Goal: Information Seeking & Learning: Learn about a topic

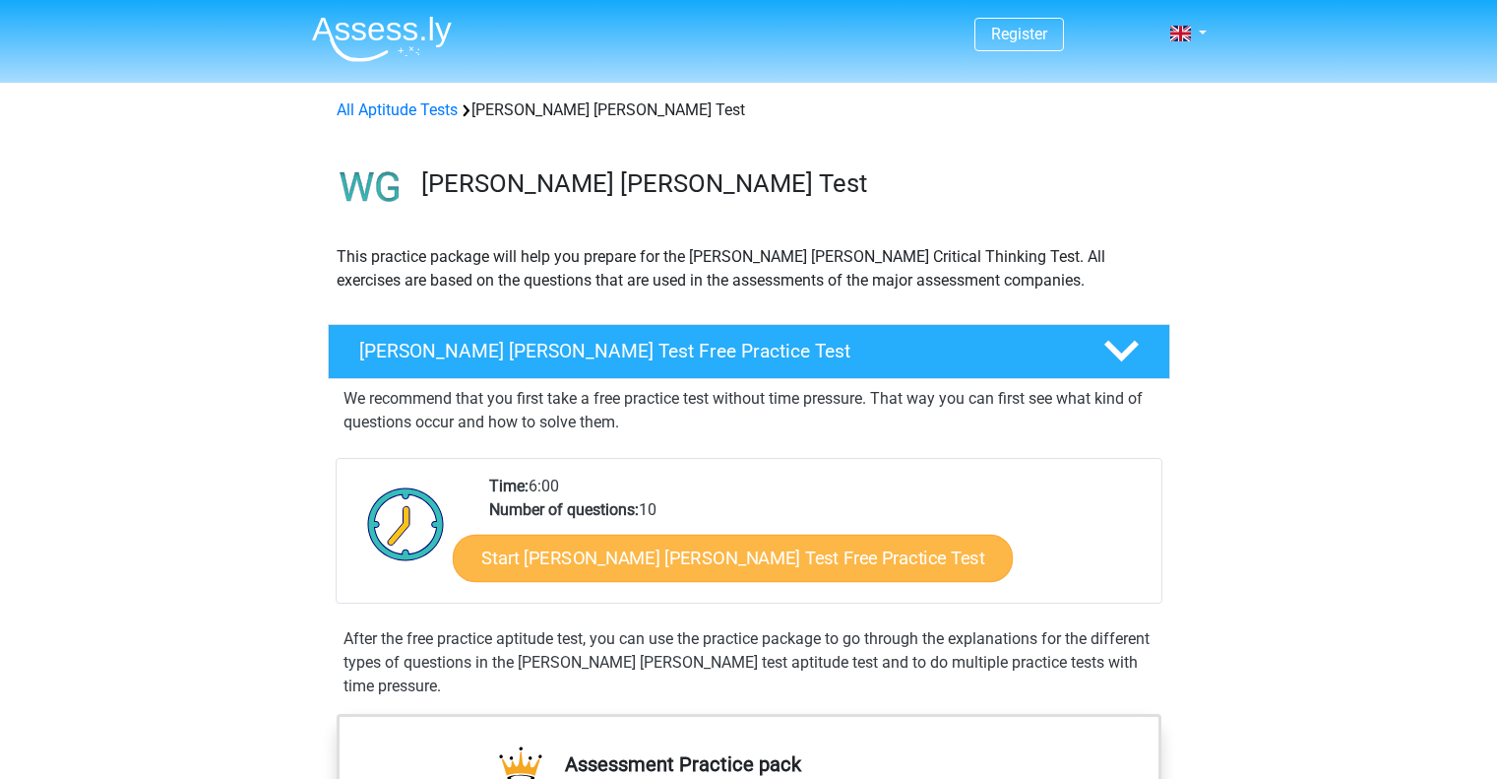
scroll to position [295, 0]
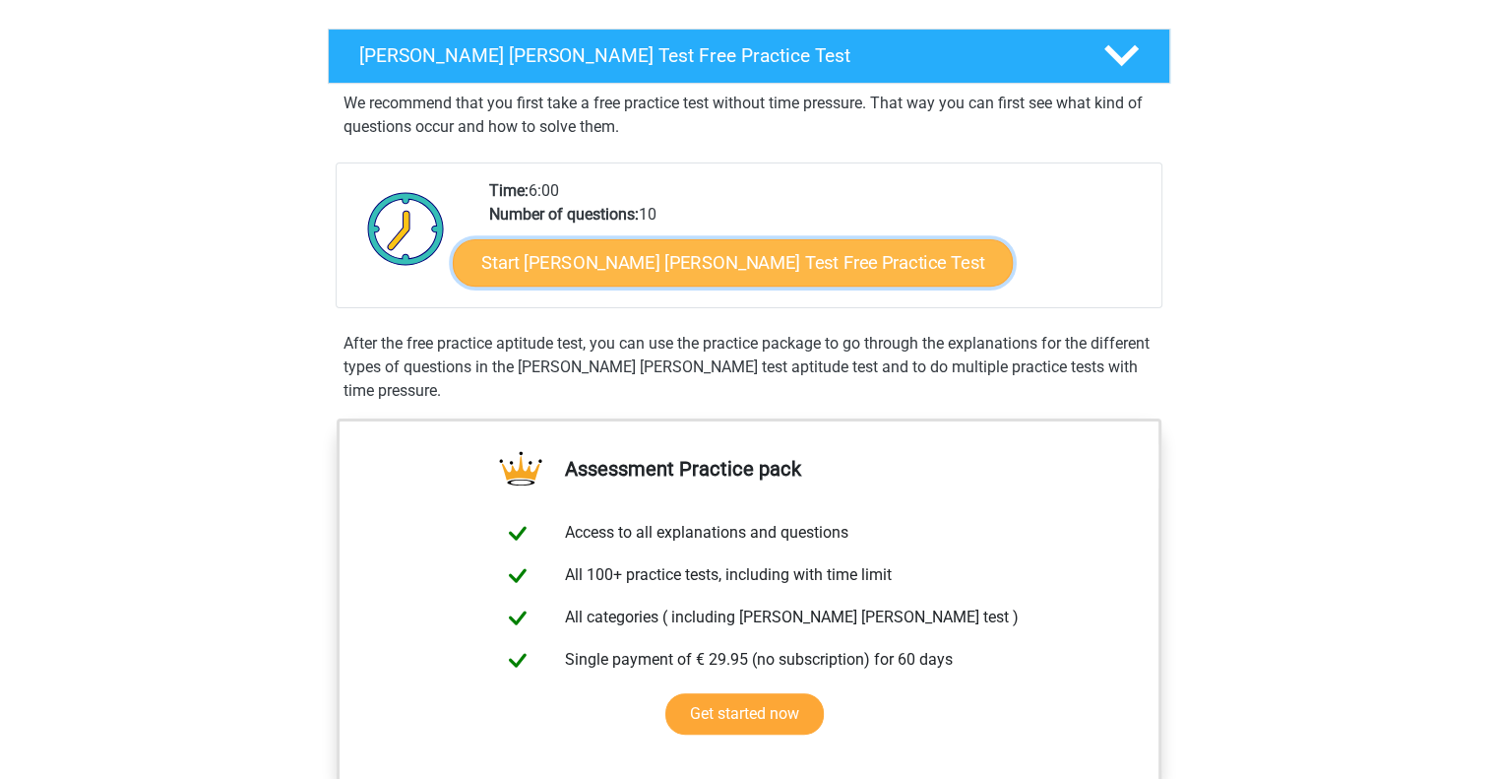
click at [618, 266] on link "Start Watson Glaser Test Free Practice Test" at bounding box center [733, 262] width 560 height 47
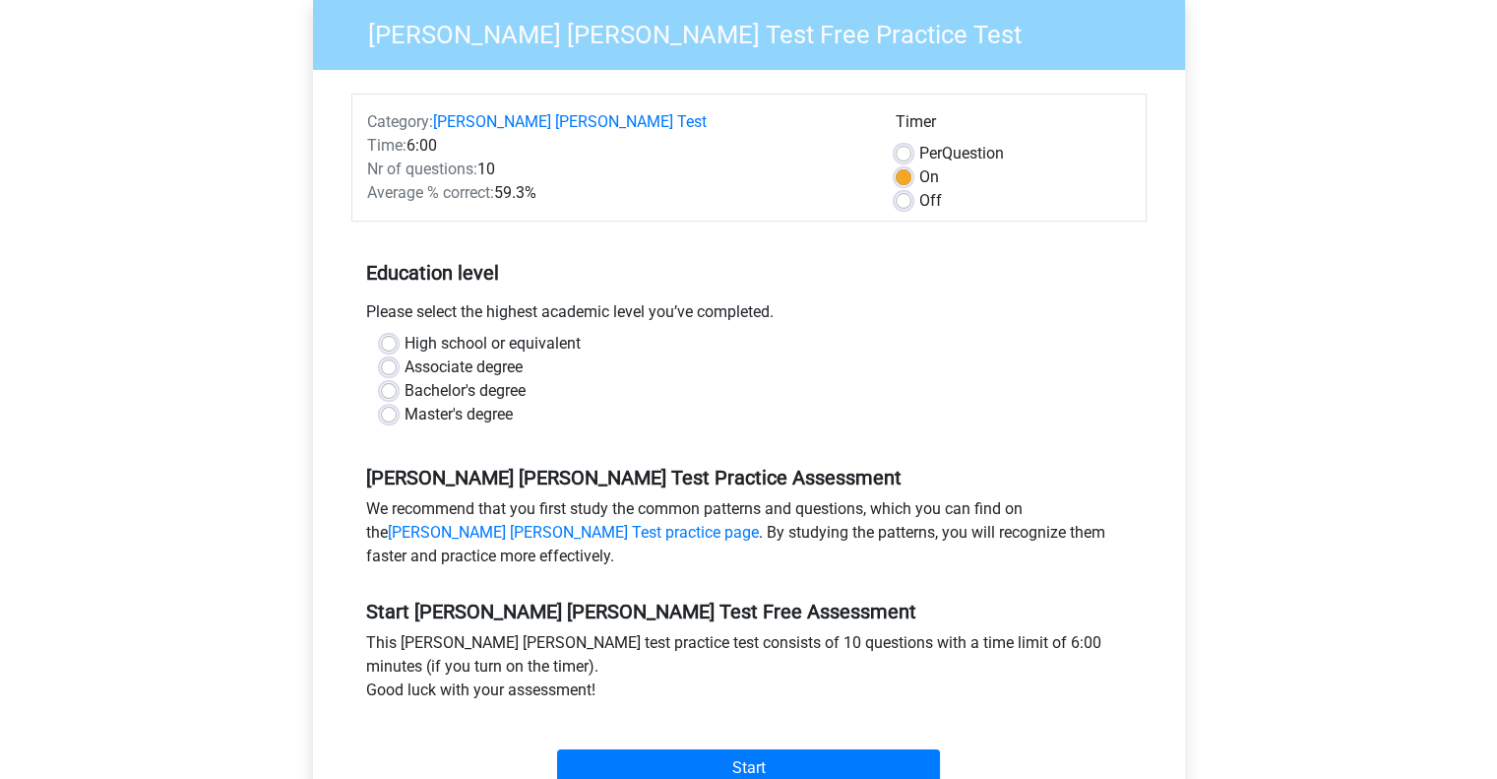
scroll to position [197, 0]
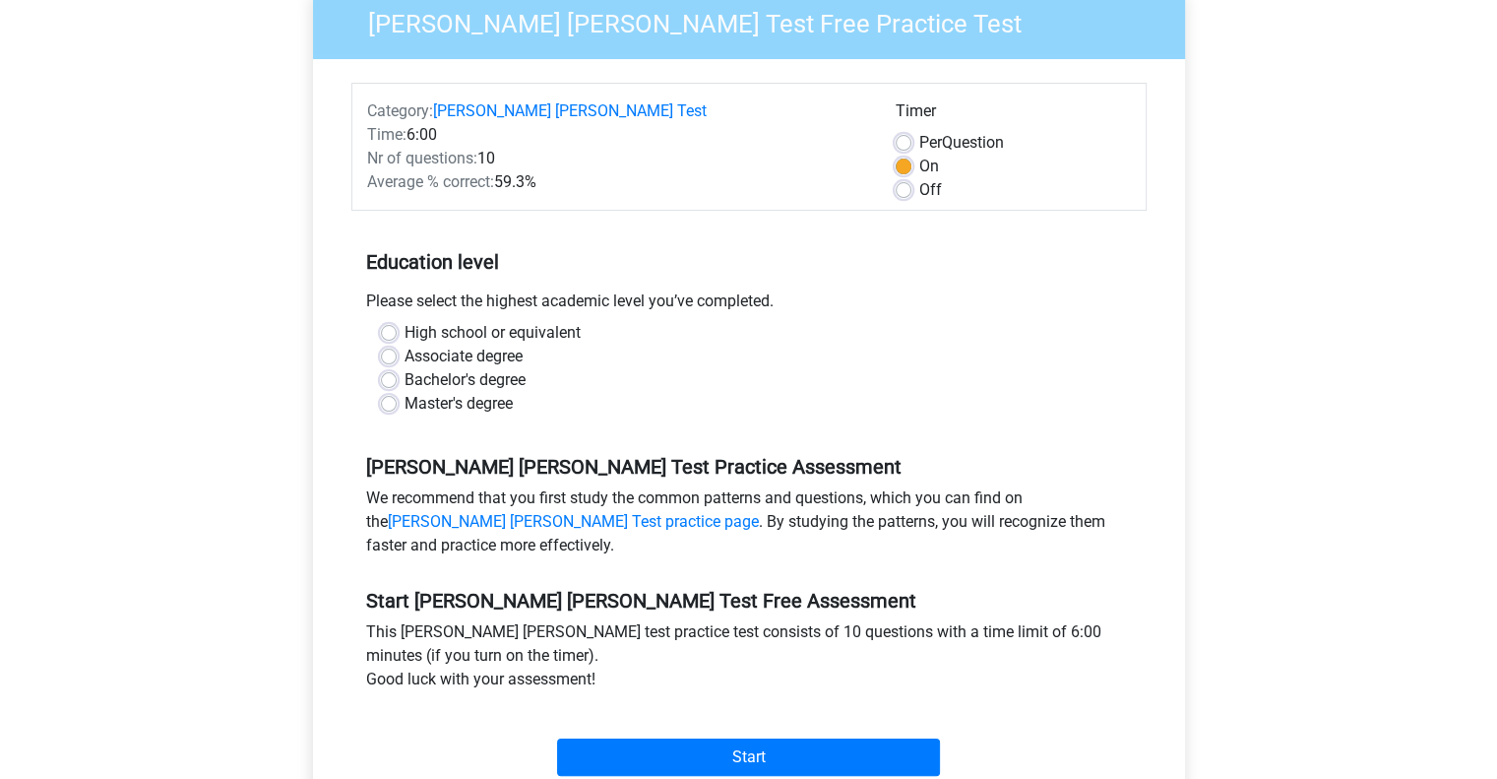
click at [405, 392] on label "Master's degree" at bounding box center [459, 404] width 108 height 24
click at [389, 392] on input "Master's degree" at bounding box center [389, 402] width 16 height 20
radio input "true"
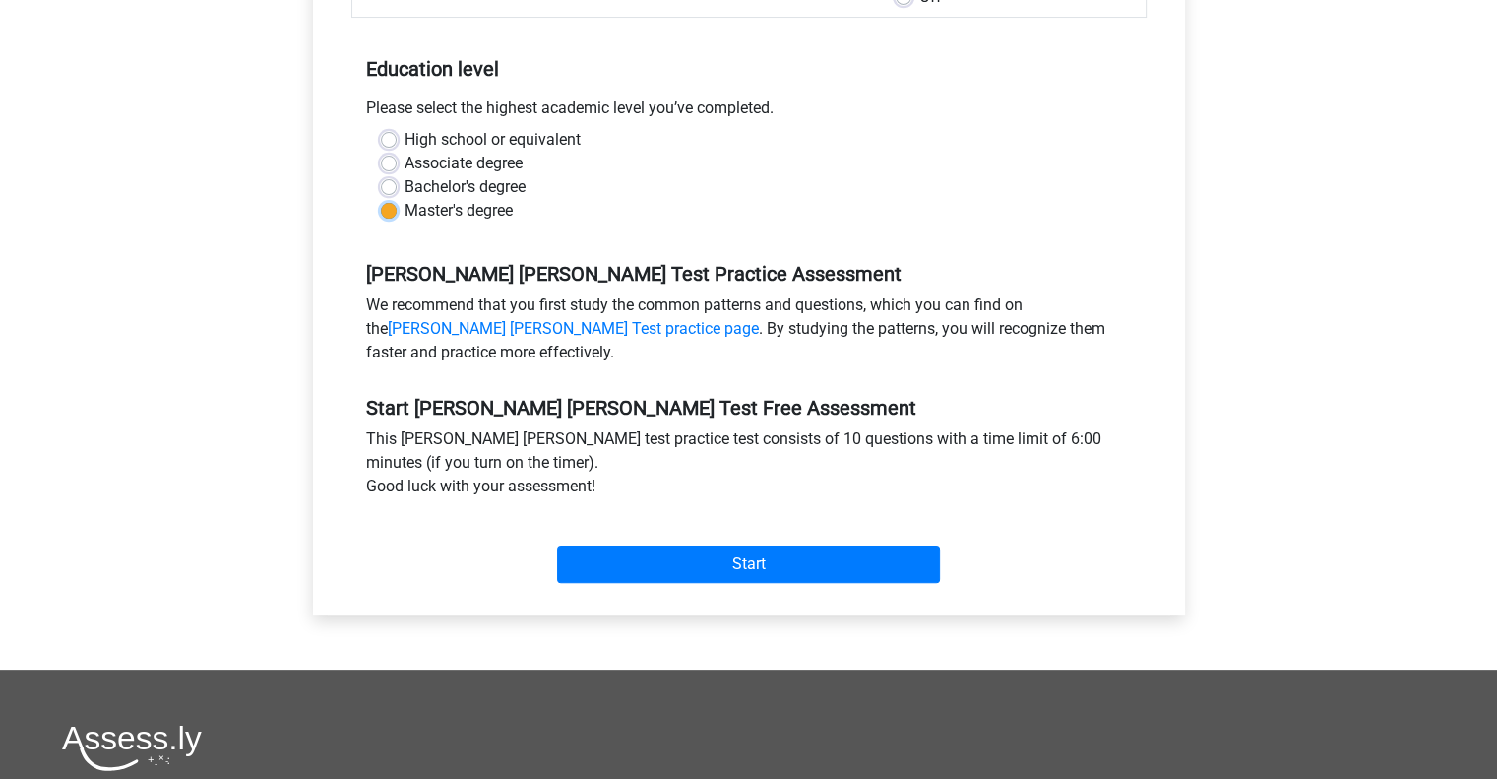
scroll to position [394, 0]
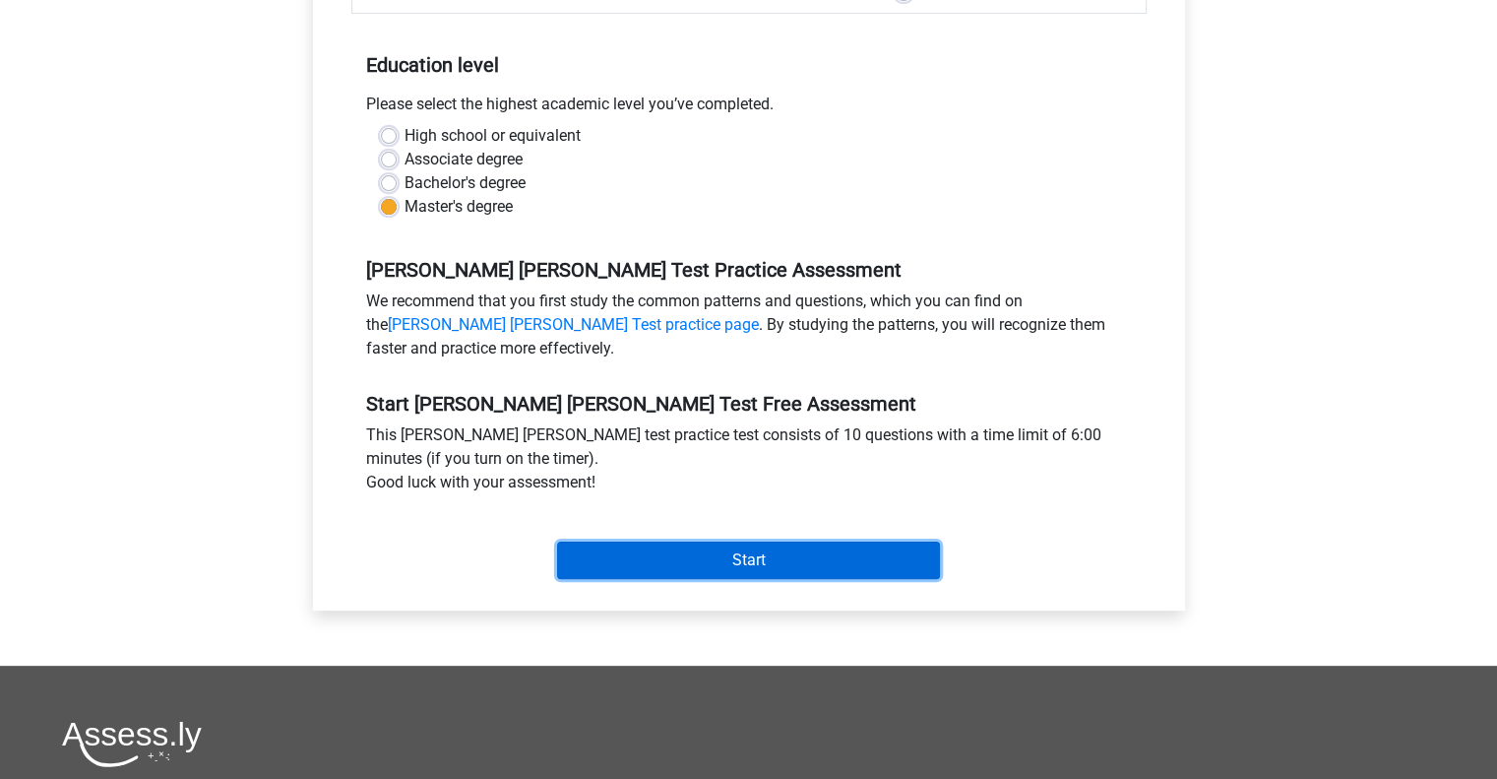
click at [768, 541] on input "Start" at bounding box center [748, 559] width 383 height 37
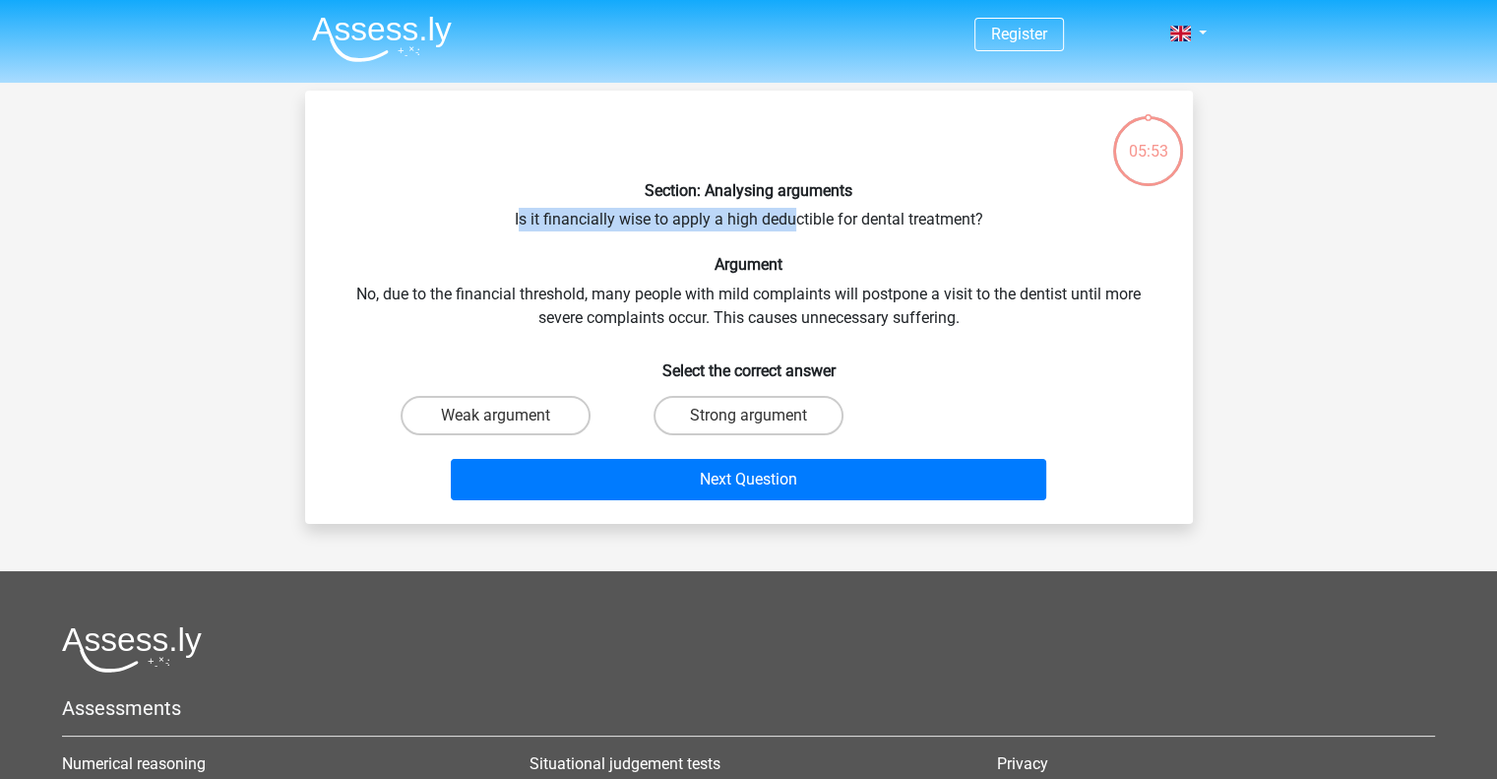
drag, startPoint x: 516, startPoint y: 217, endPoint x: 792, endPoint y: 223, distance: 275.8
click at [792, 223] on div "Section: Analysing arguments Is it financially wise to apply a high deductible …" at bounding box center [749, 307] width 872 height 402
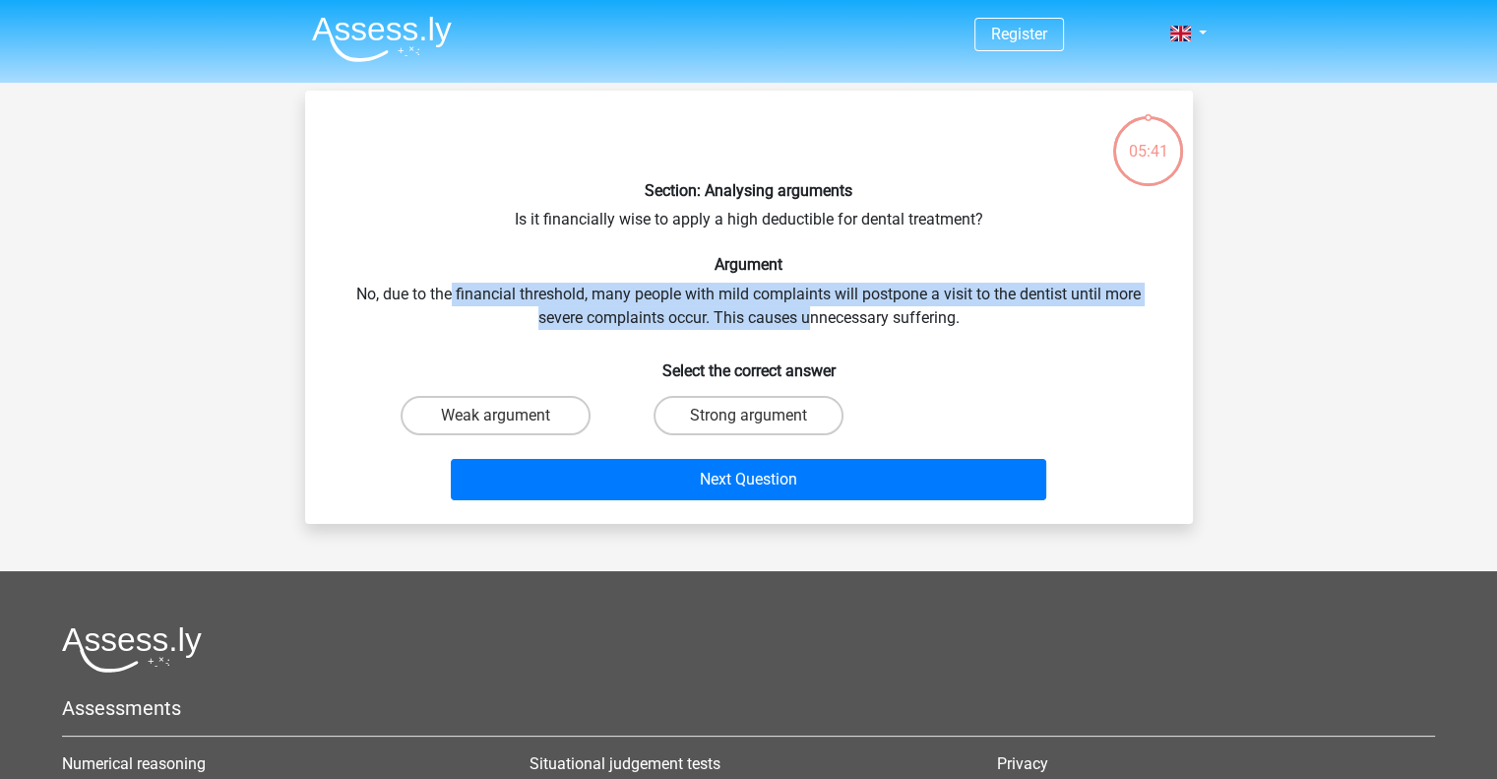
drag, startPoint x: 449, startPoint y: 295, endPoint x: 809, endPoint y: 314, distance: 360.8
click at [808, 314] on div "Section: Analysing arguments Is it financially wise to apply a high deductible …" at bounding box center [749, 307] width 872 height 402
click at [809, 314] on div "Section: Analysing arguments Is it financially wise to apply a high deductible …" at bounding box center [749, 307] width 872 height 402
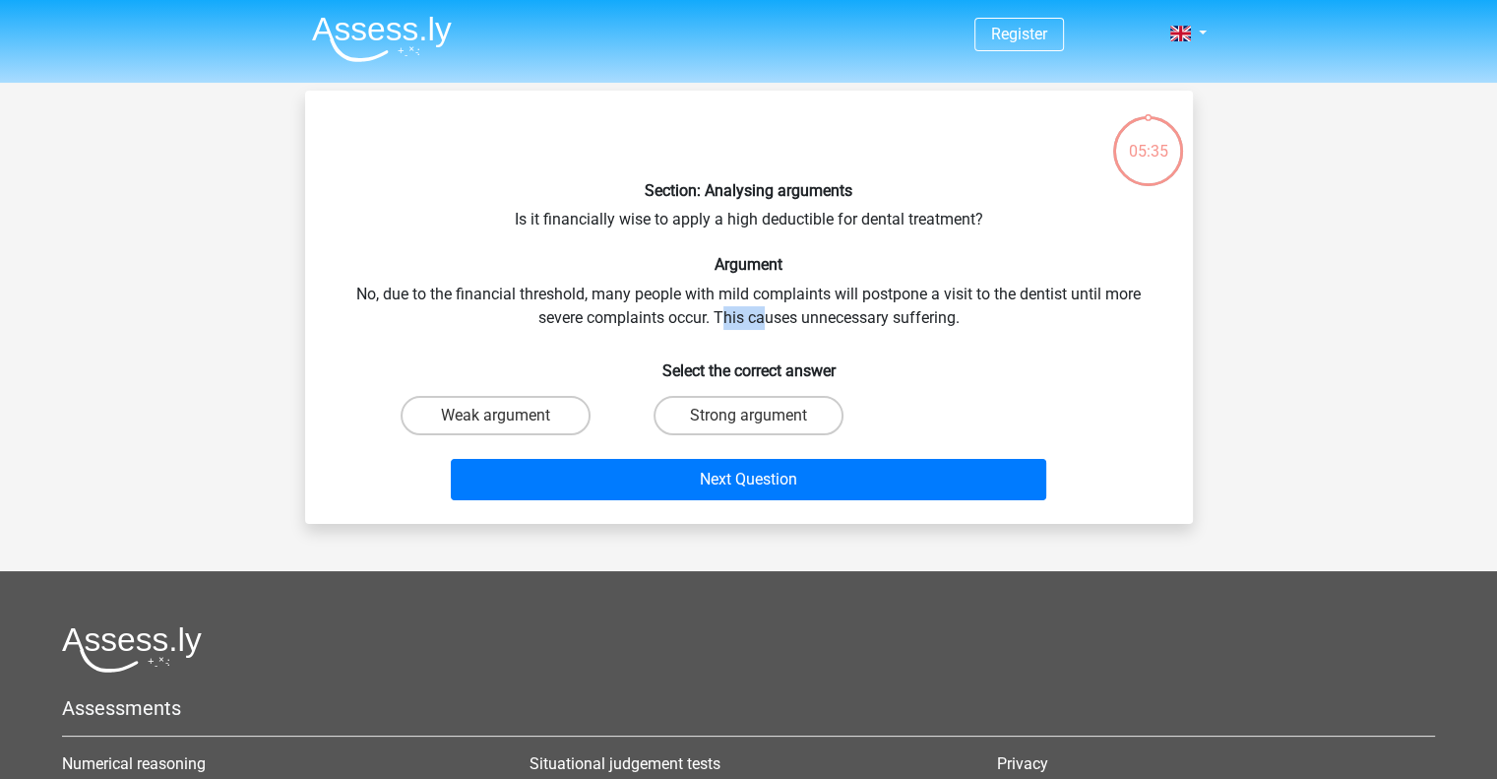
drag, startPoint x: 720, startPoint y: 319, endPoint x: 763, endPoint y: 319, distance: 43.3
click at [763, 319] on div "Section: Analysing arguments Is it financially wise to apply a high deductible …" at bounding box center [749, 307] width 872 height 402
click at [710, 413] on label "Strong argument" at bounding box center [749, 415] width 190 height 39
click at [748, 415] on input "Strong argument" at bounding box center [754, 421] width 13 height 13
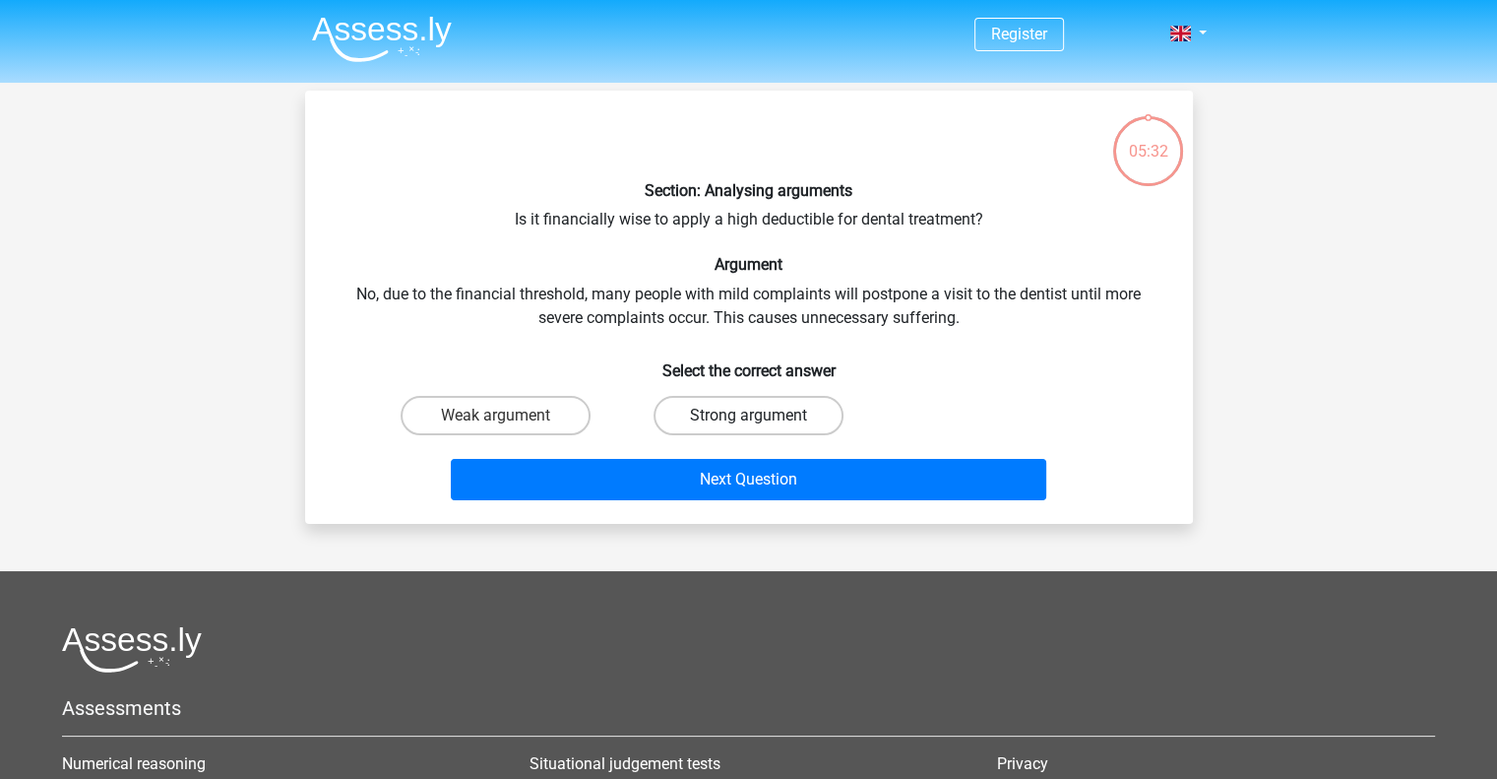
radio input "true"
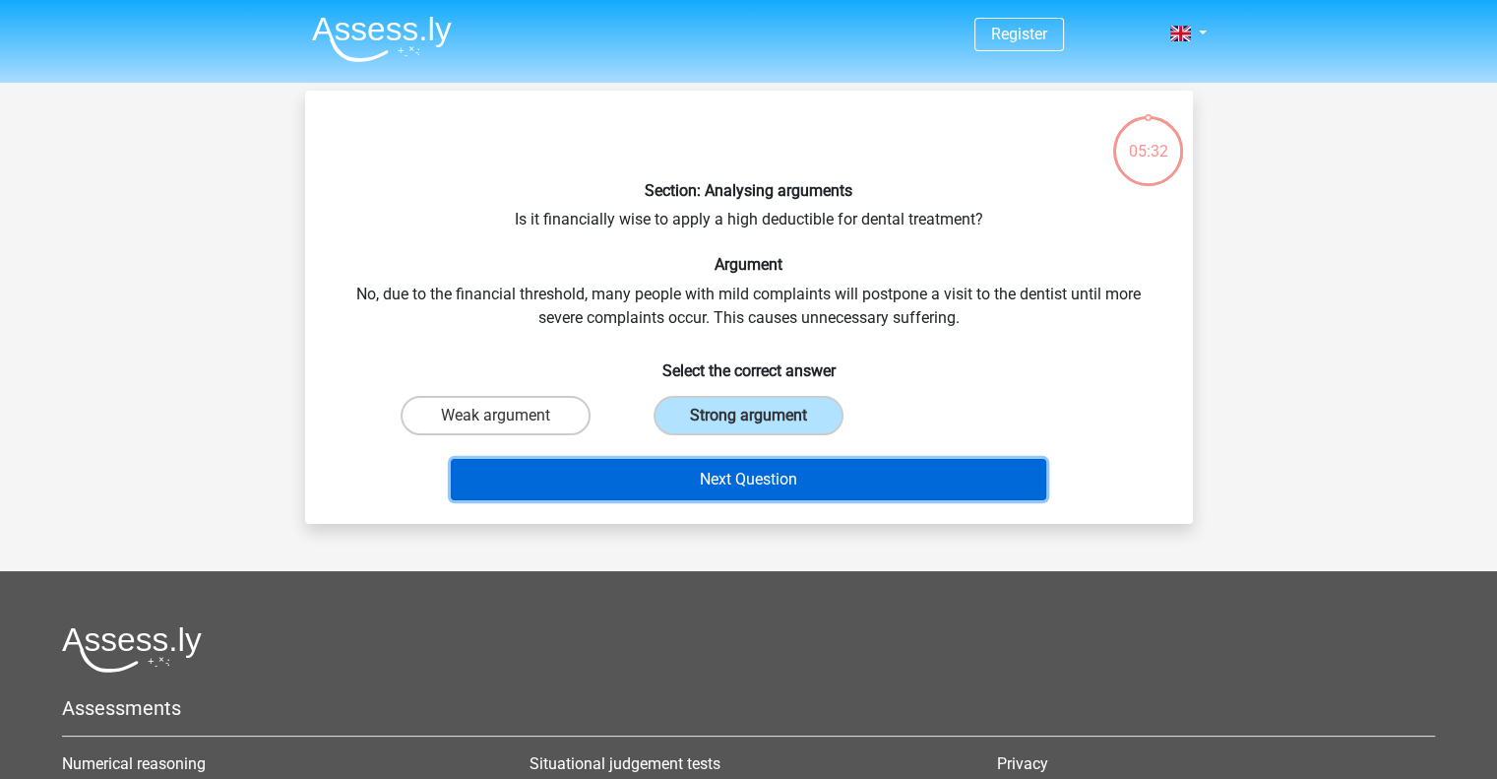
click at [756, 482] on button "Next Question" at bounding box center [749, 479] width 596 height 41
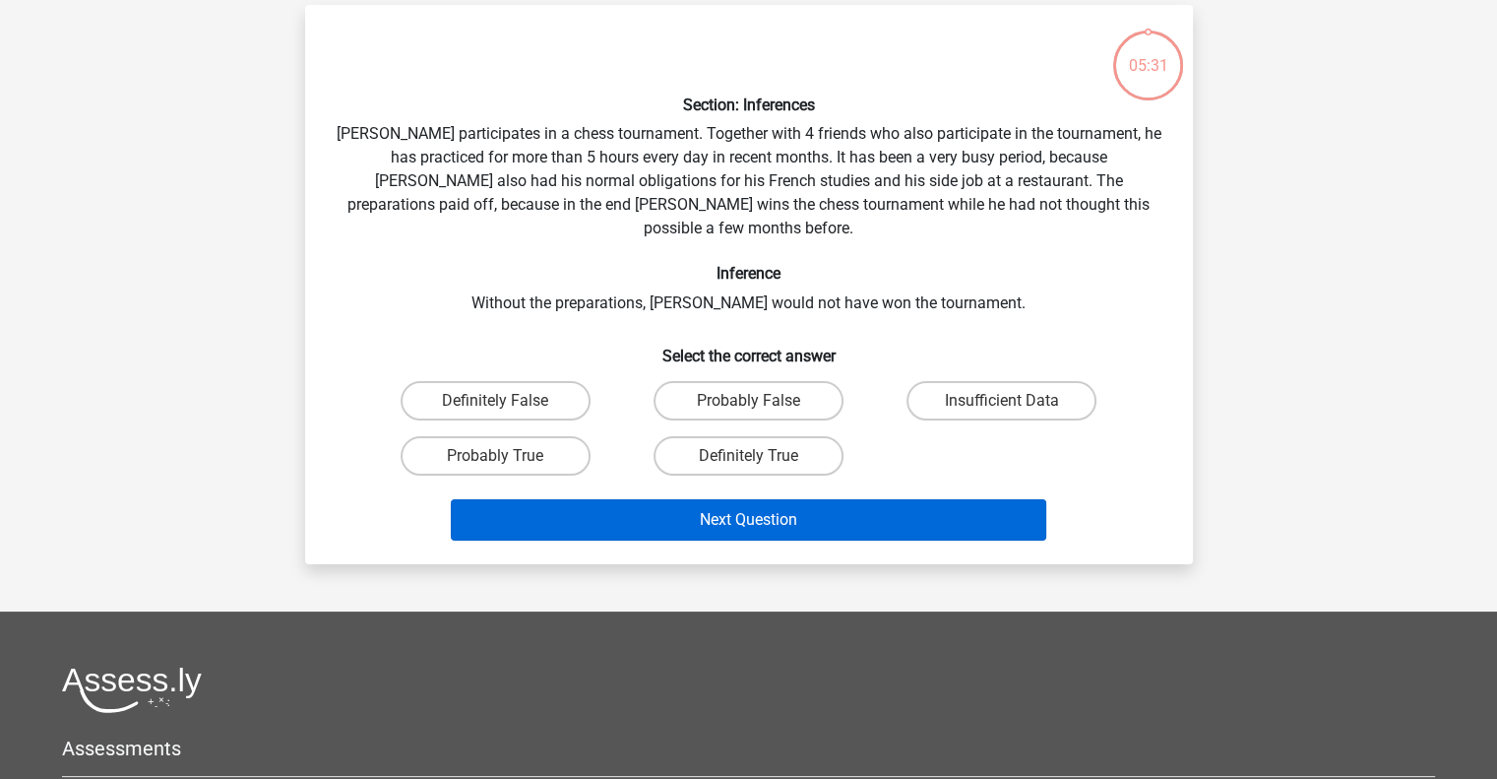
scroll to position [91, 0]
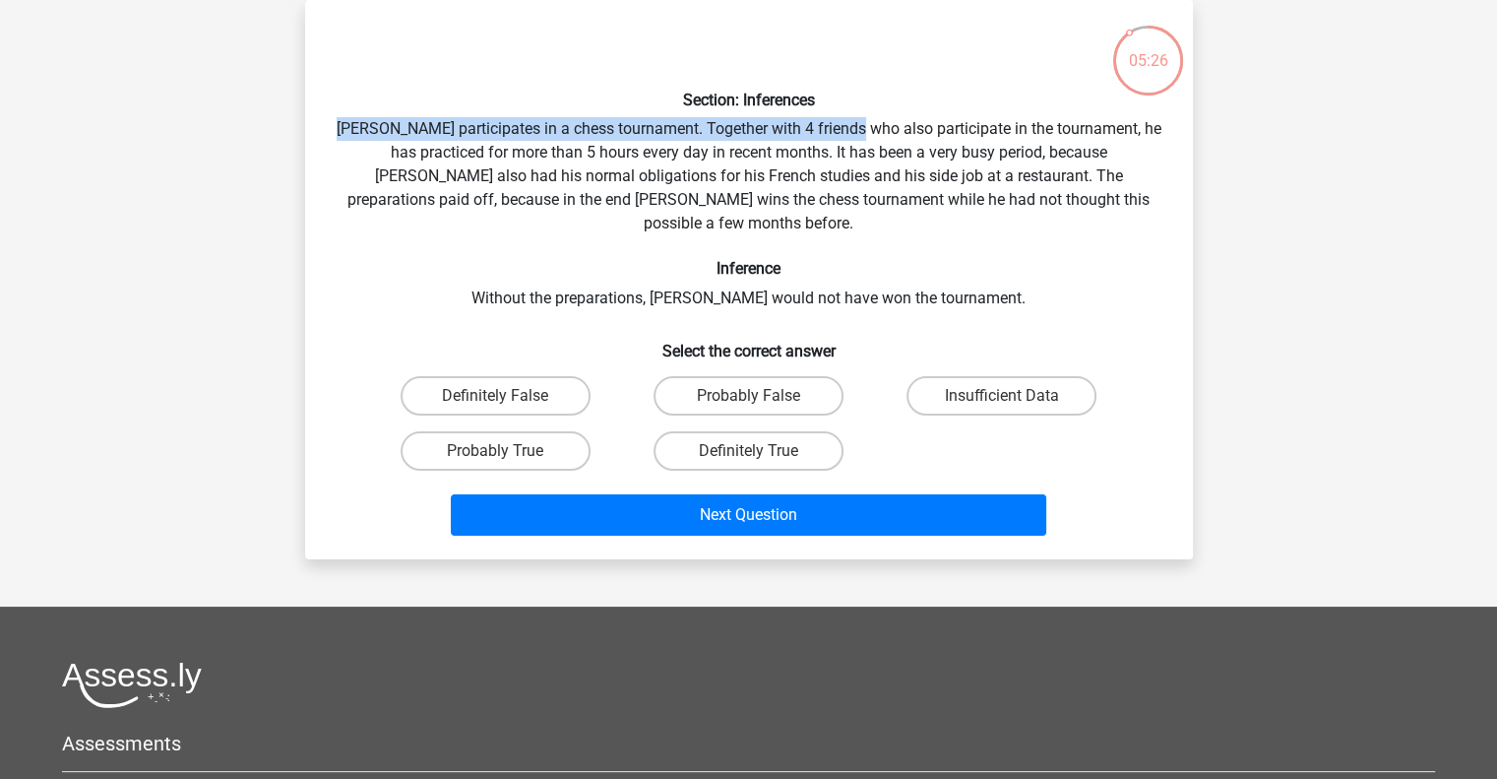
drag, startPoint x: 345, startPoint y: 118, endPoint x: 879, endPoint y: 131, distance: 534.8
click at [876, 131] on div "Section: Inferences [PERSON_NAME] participates in a chess tournament. Together …" at bounding box center [749, 280] width 872 height 528
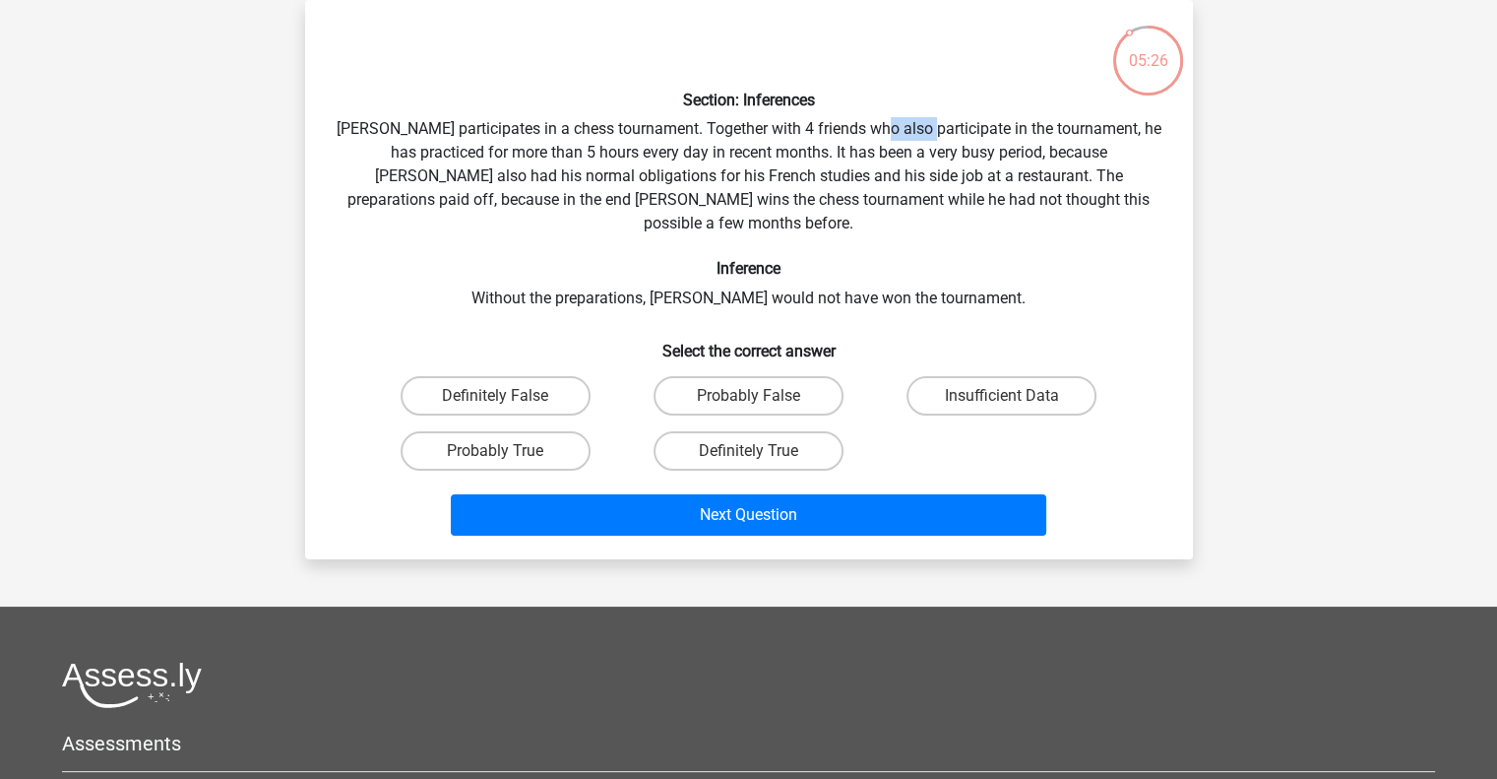
drag, startPoint x: 934, startPoint y: 131, endPoint x: 965, endPoint y: 131, distance: 30.5
click at [953, 131] on div "Section: Inferences [PERSON_NAME] participates in a chess tournament. Together …" at bounding box center [749, 280] width 872 height 528
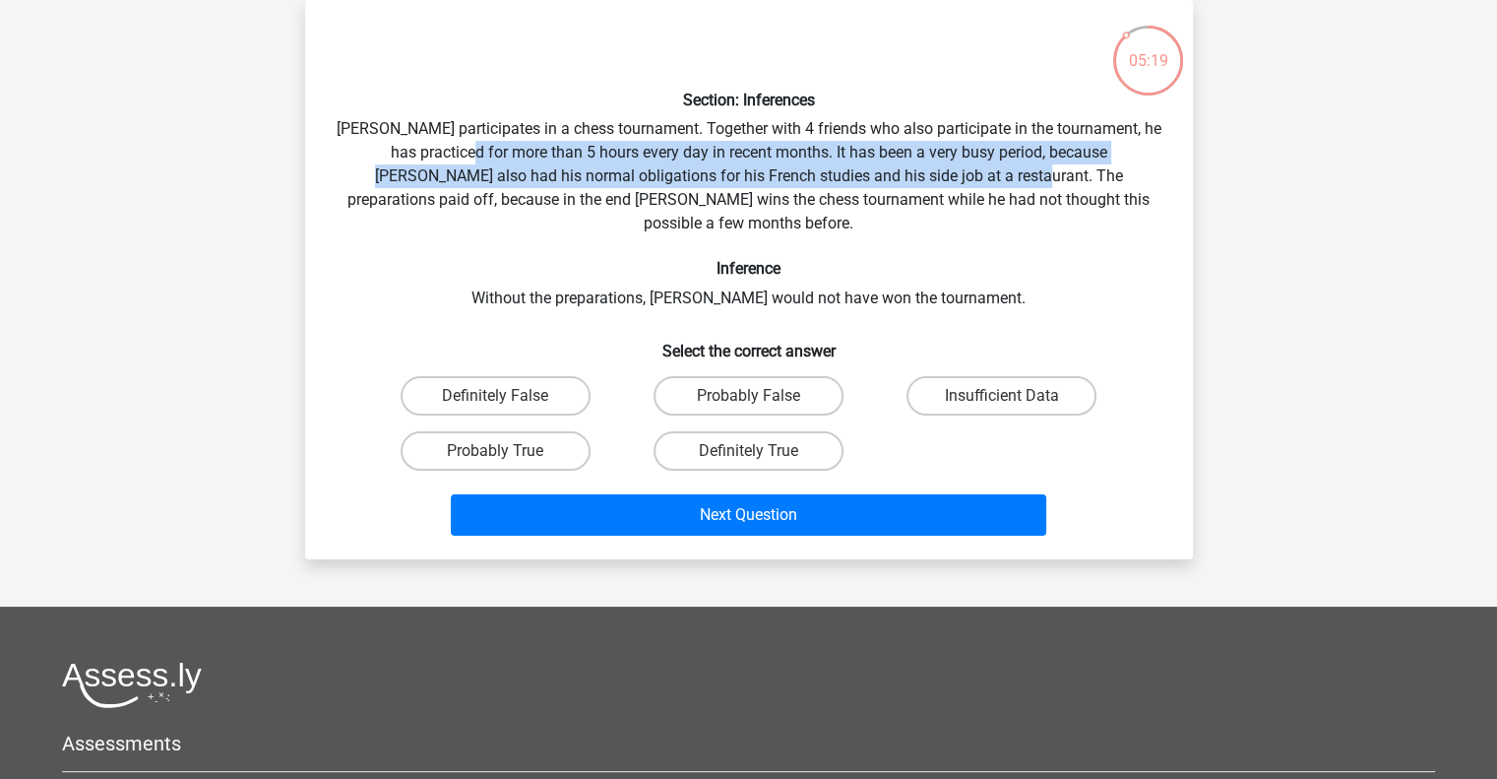
drag, startPoint x: 495, startPoint y: 149, endPoint x: 945, endPoint y: 172, distance: 450.6
click at [945, 172] on div "Section: Inferences [PERSON_NAME] participates in a chess tournament. Together …" at bounding box center [749, 280] width 872 height 528
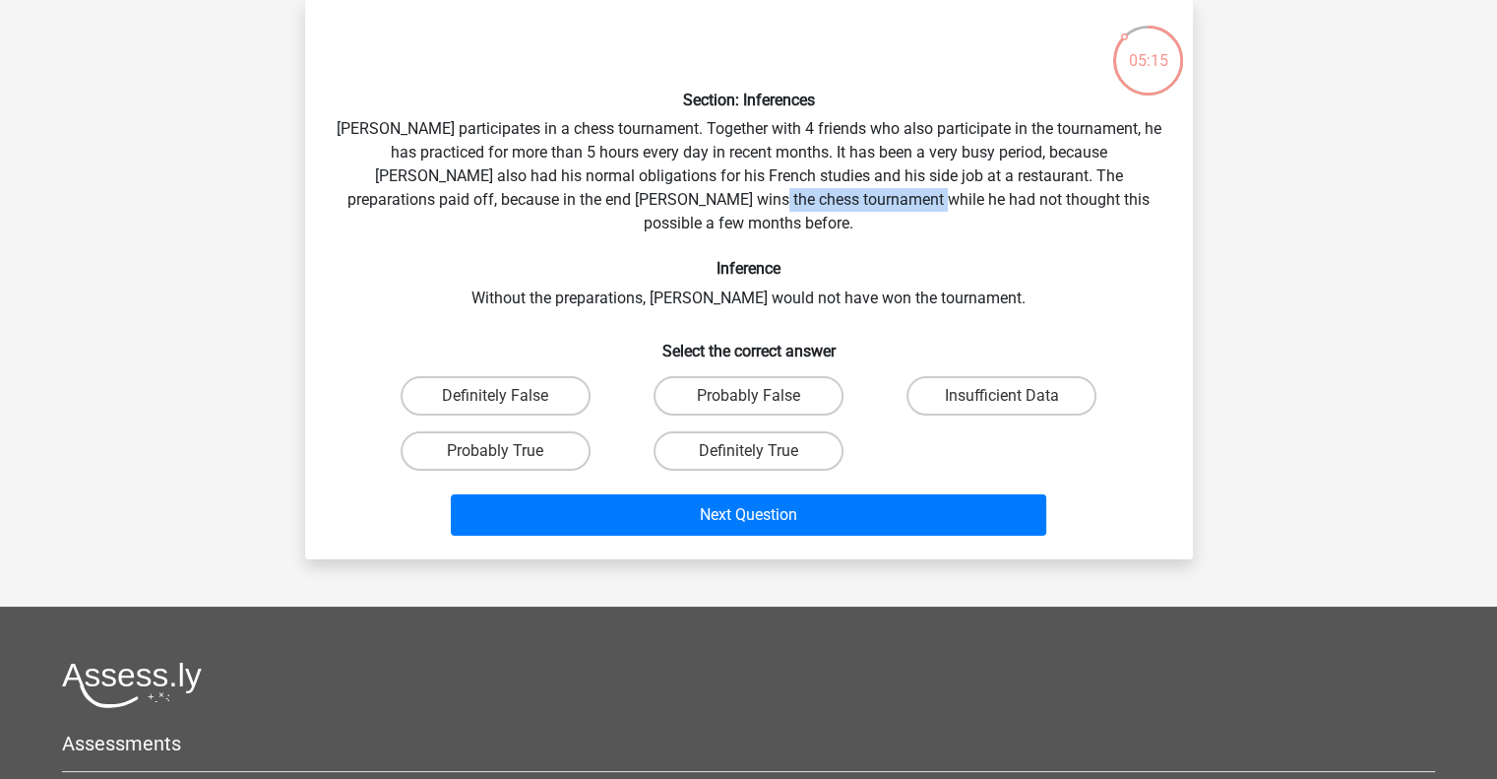
drag, startPoint x: 693, startPoint y: 200, endPoint x: 845, endPoint y: 204, distance: 151.7
click at [845, 204] on div "Section: Inferences [PERSON_NAME] participates in a chess tournament. Together …" at bounding box center [749, 280] width 872 height 528
click at [554, 431] on label "Probably True" at bounding box center [496, 450] width 190 height 39
click at [508, 451] on input "Probably True" at bounding box center [501, 457] width 13 height 13
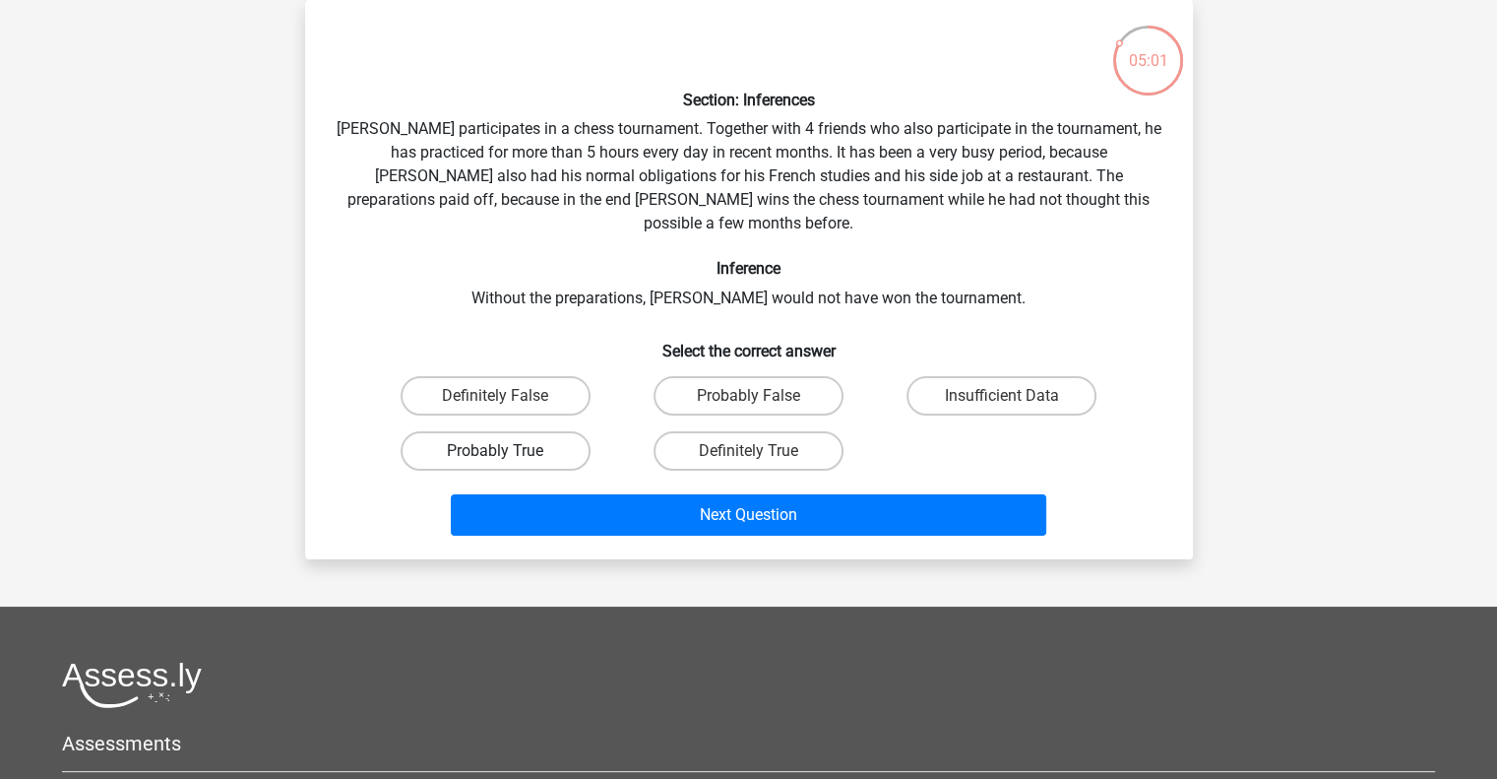
radio input "true"
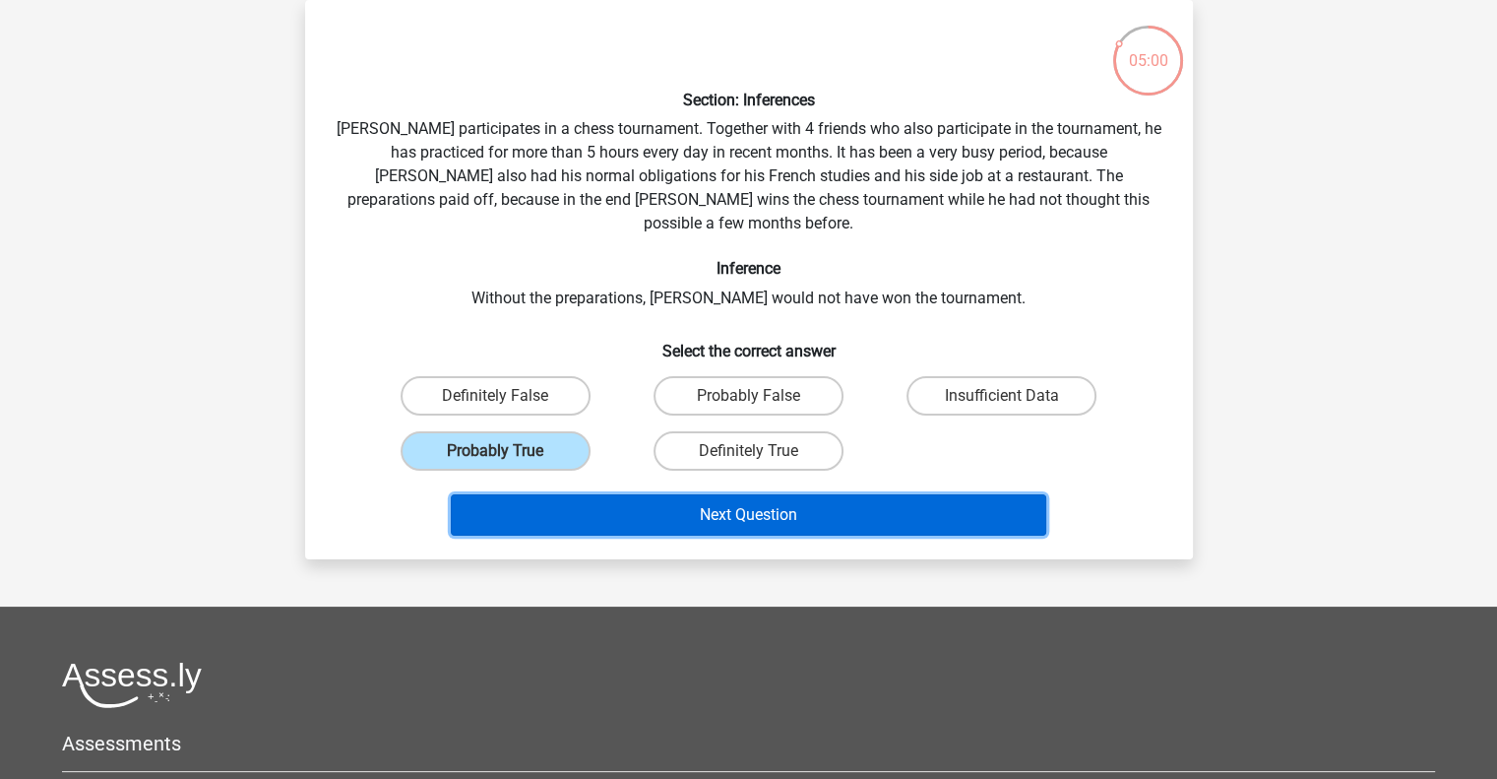
click at [740, 494] on button "Next Question" at bounding box center [749, 514] width 596 height 41
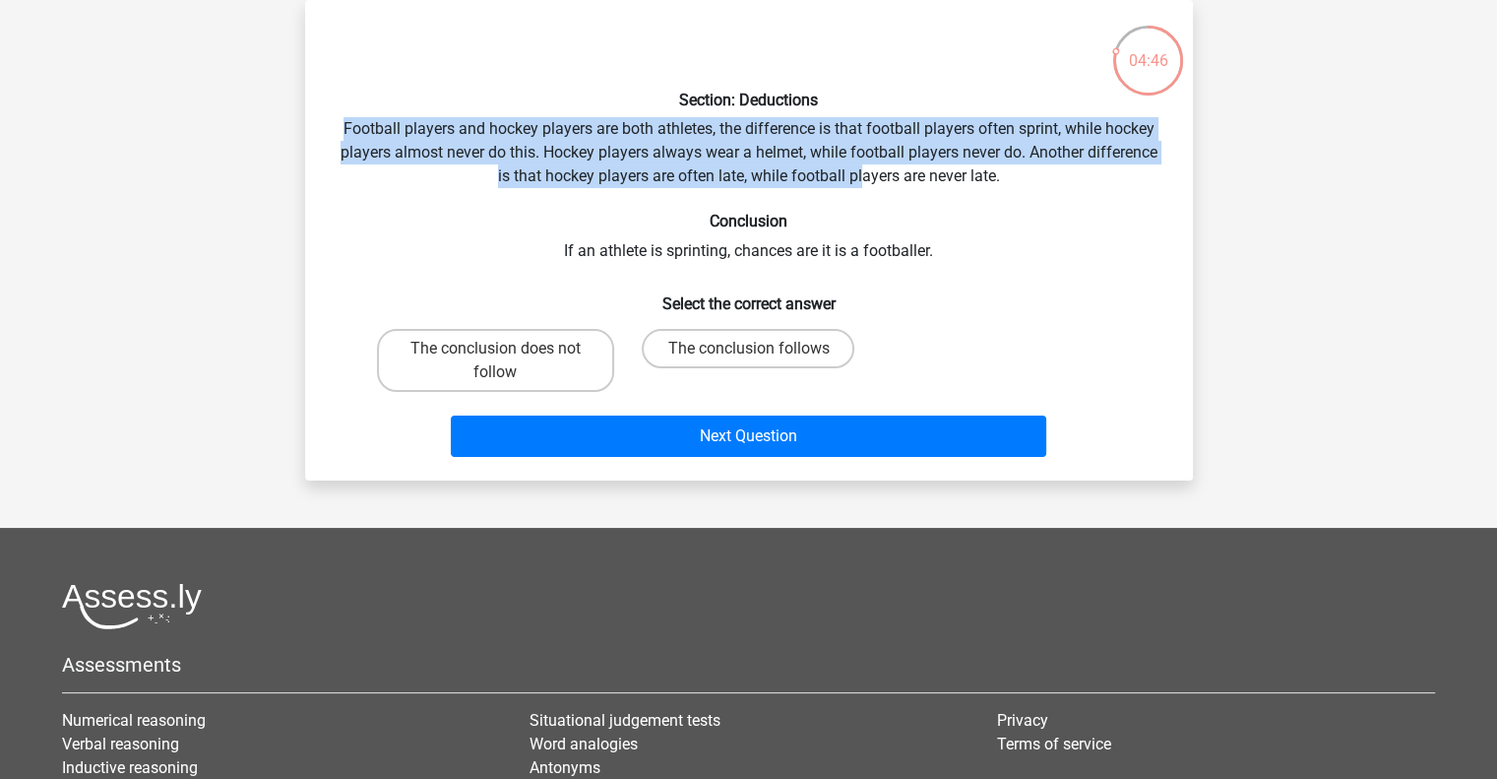
drag, startPoint x: 343, startPoint y: 121, endPoint x: 861, endPoint y: 177, distance: 521.9
click at [861, 177] on div "Section: Deductions Football players and hockey players are both athletes, the …" at bounding box center [749, 240] width 872 height 449
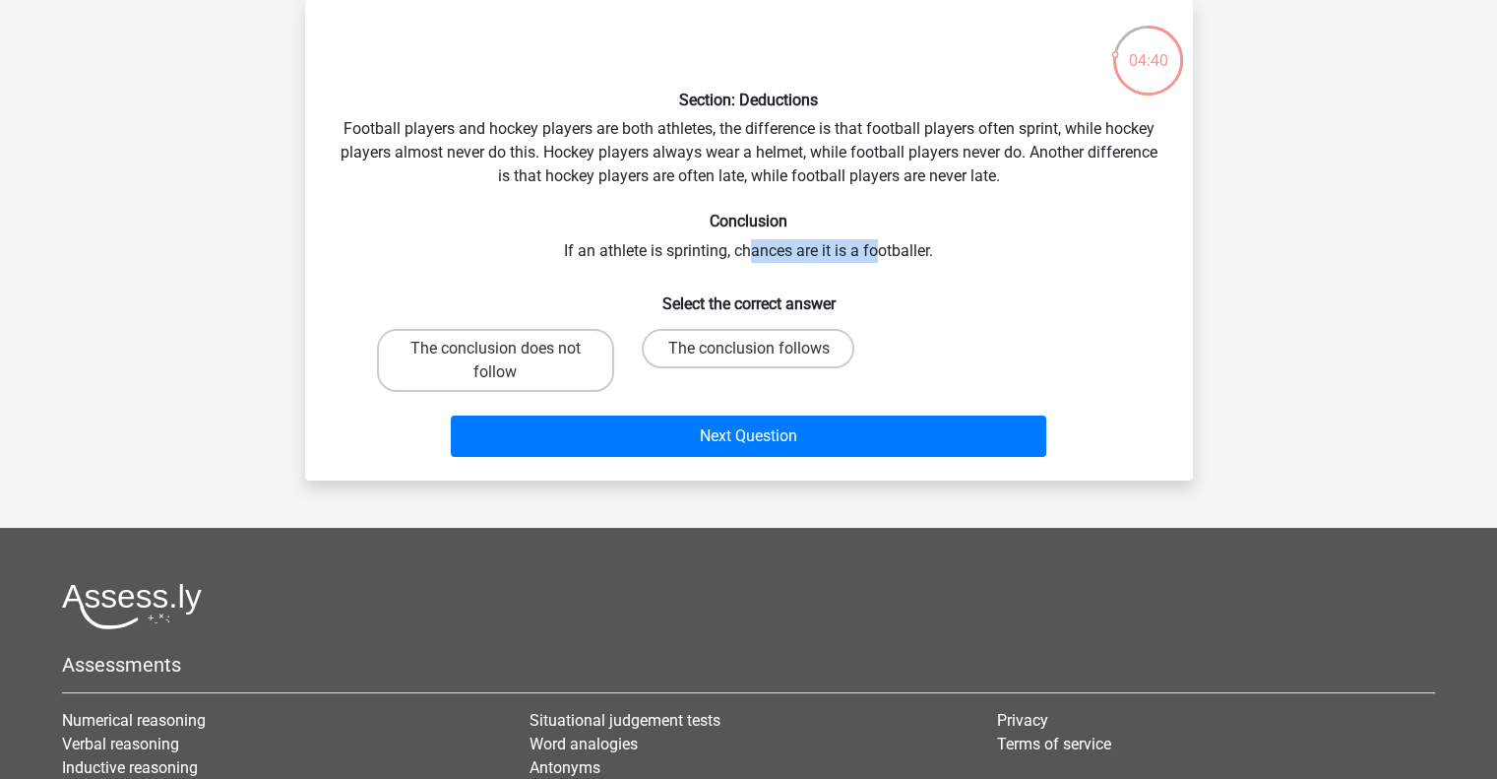
drag, startPoint x: 752, startPoint y: 252, endPoint x: 881, endPoint y: 243, distance: 129.3
click at [881, 243] on div "Section: Deductions Football players and hockey players are both athletes, the …" at bounding box center [749, 240] width 872 height 449
click at [799, 352] on label "The conclusion follows" at bounding box center [748, 348] width 213 height 39
click at [761, 352] on input "The conclusion follows" at bounding box center [754, 355] width 13 height 13
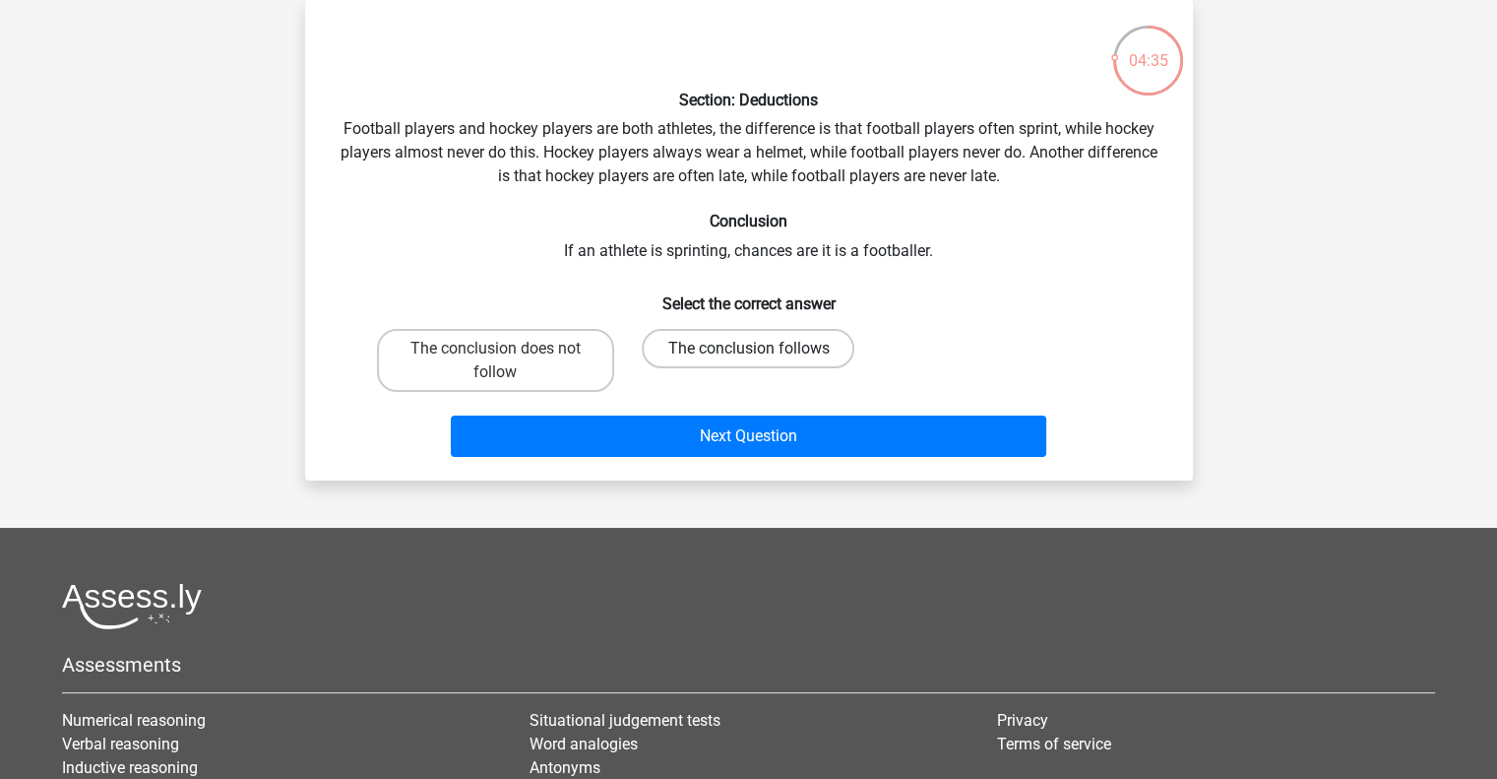
radio input "true"
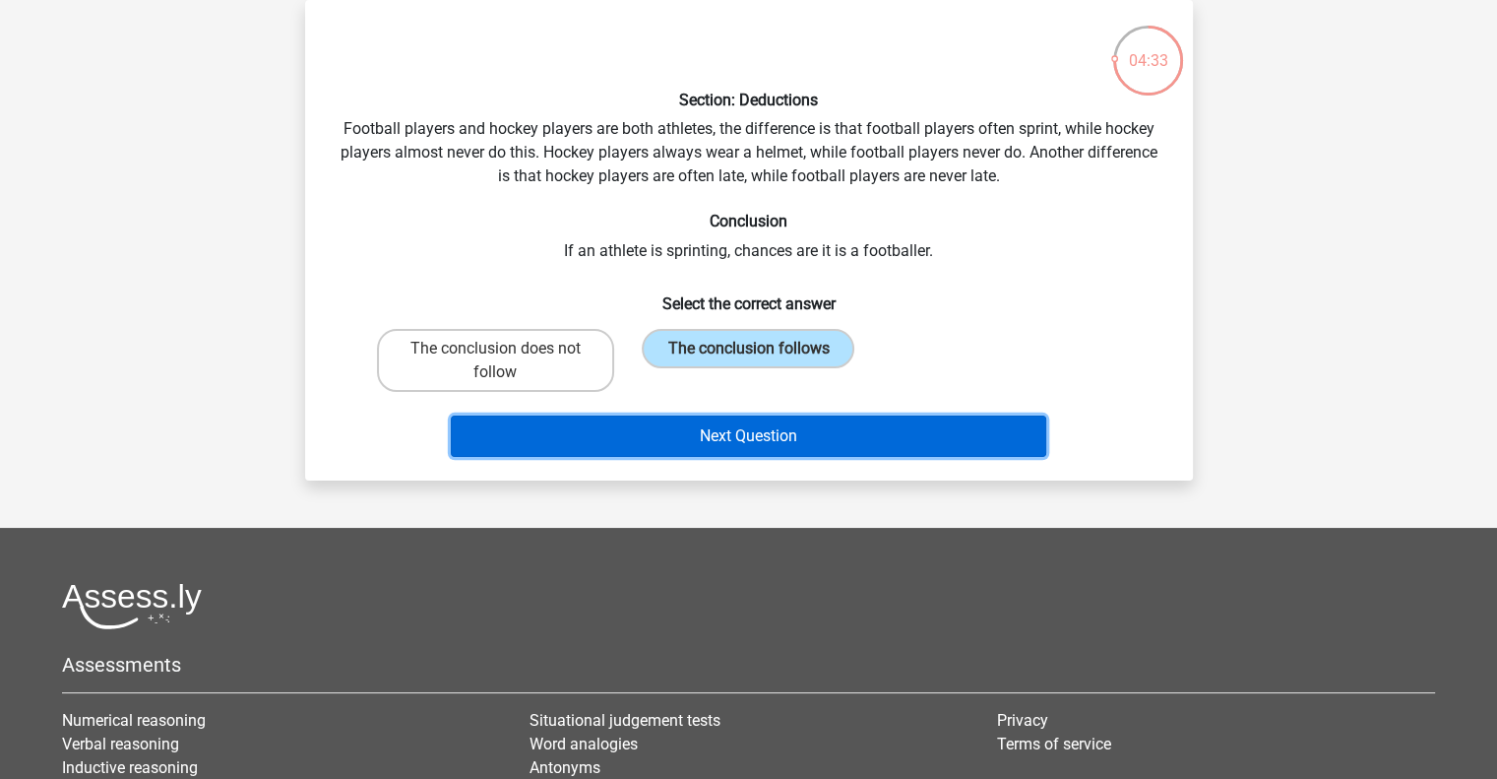
click at [859, 432] on button "Next Question" at bounding box center [749, 435] width 596 height 41
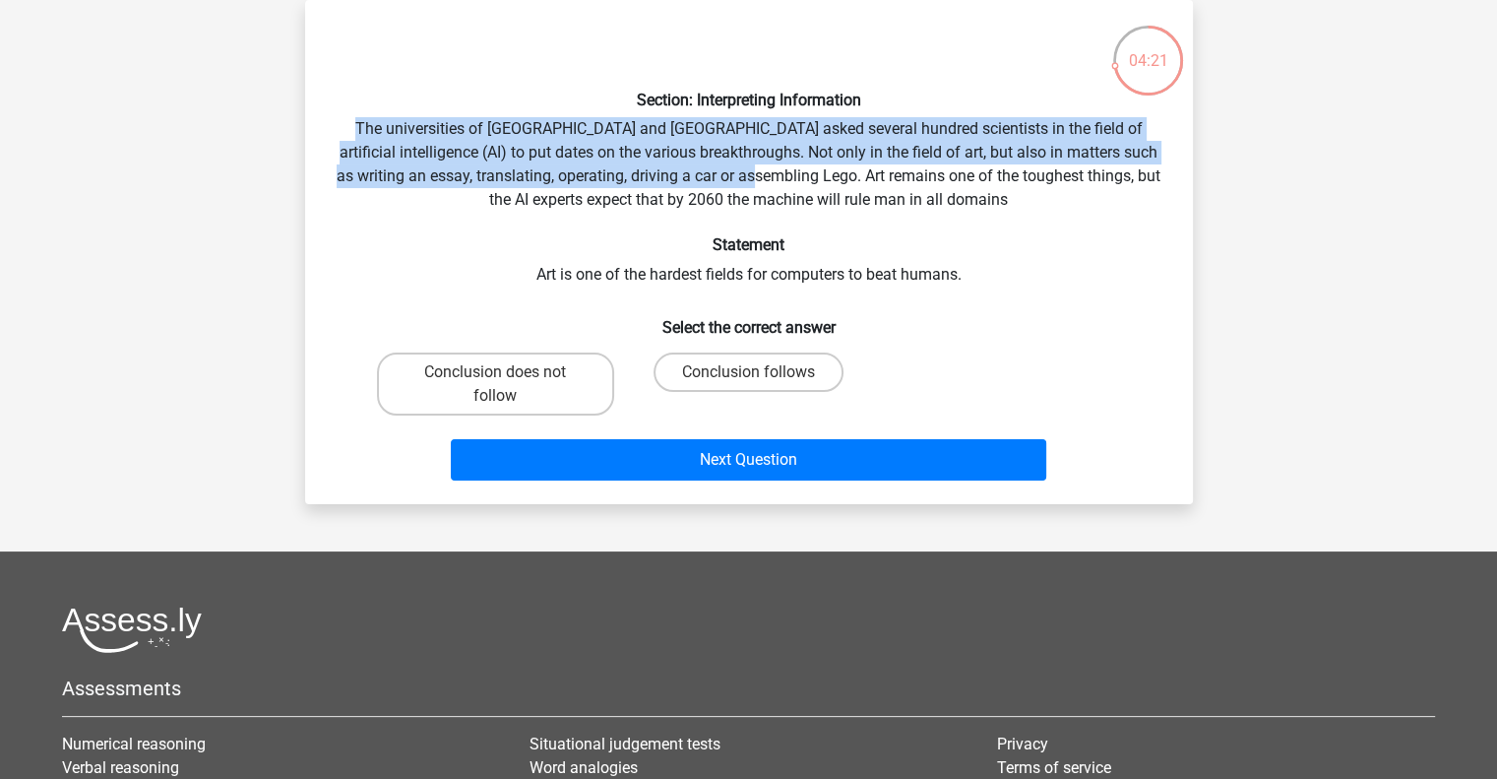
drag, startPoint x: 354, startPoint y: 130, endPoint x: 811, endPoint y: 175, distance: 459.1
click at [812, 174] on div "Section: Interpreting Information The universities of [GEOGRAPHIC_DATA] and [GE…" at bounding box center [749, 252] width 872 height 473
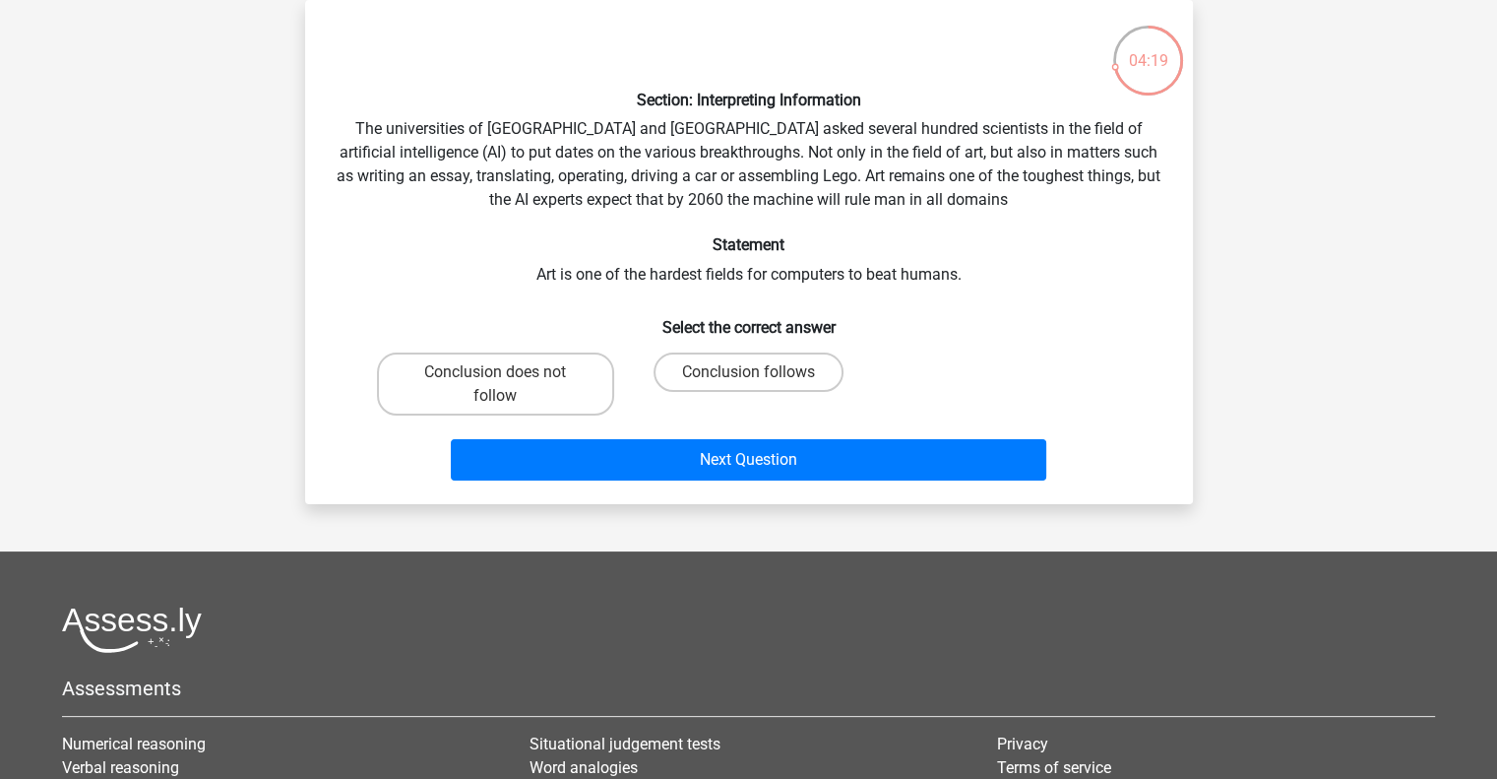
click at [638, 207] on div "Section: Interpreting Information The universities of [GEOGRAPHIC_DATA] and [GE…" at bounding box center [749, 252] width 872 height 473
drag, startPoint x: 681, startPoint y: 275, endPoint x: 865, endPoint y: 283, distance: 184.3
click at [865, 283] on div "Section: Interpreting Information The universities of [GEOGRAPHIC_DATA] and [GE…" at bounding box center [749, 252] width 872 height 473
click at [826, 365] on label "Conclusion follows" at bounding box center [749, 371] width 190 height 39
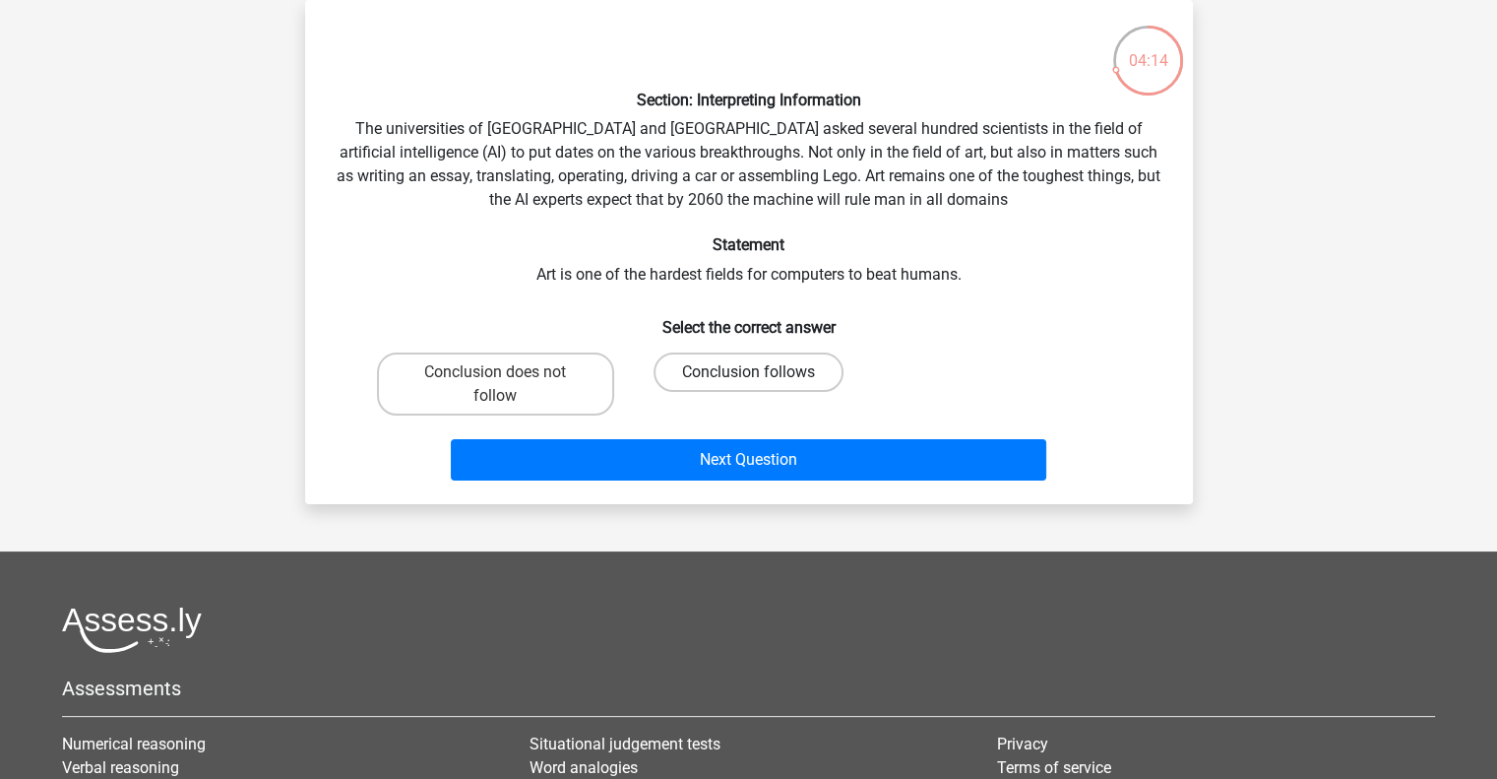
click at [761, 372] on input "Conclusion follows" at bounding box center [754, 378] width 13 height 13
radio input "true"
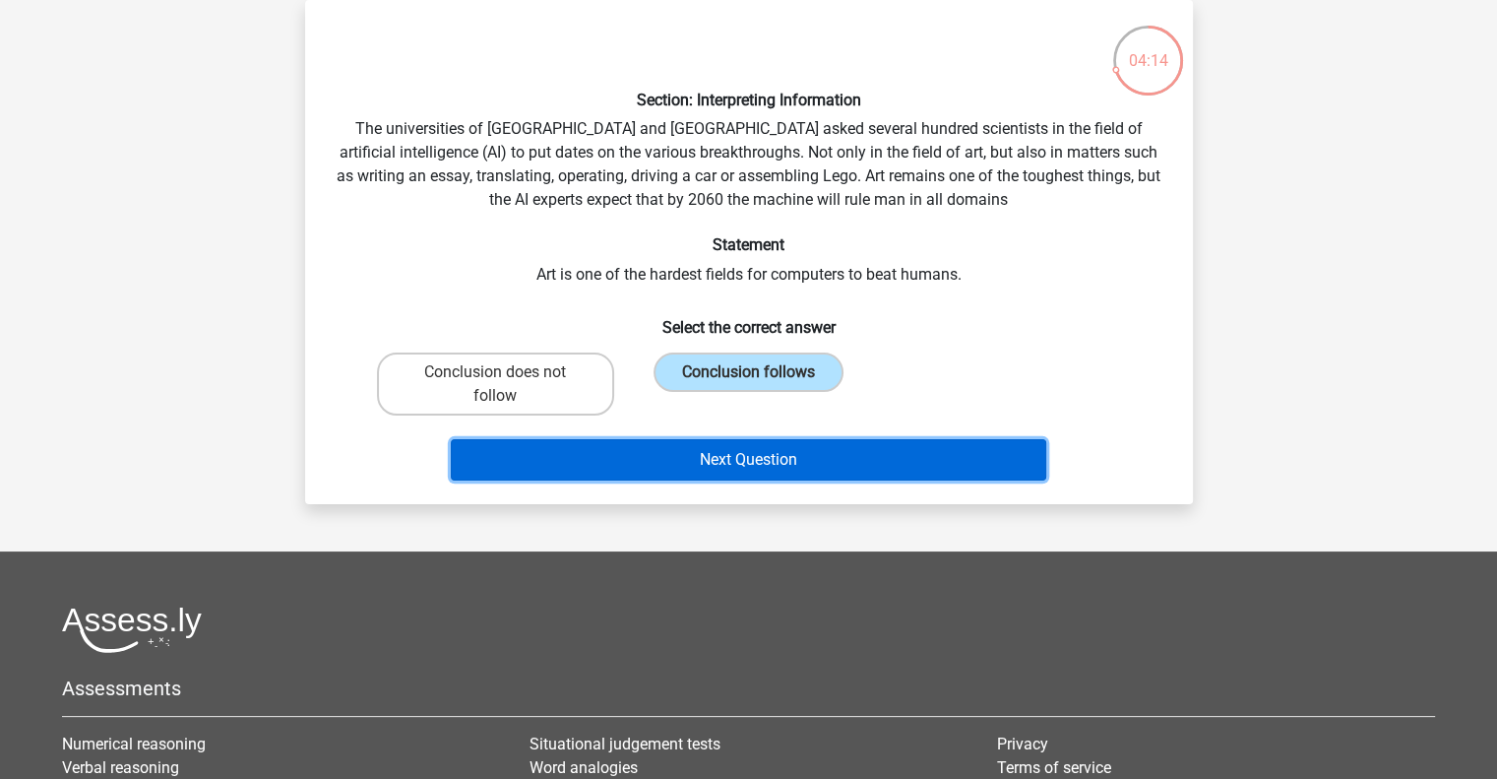
click at [873, 452] on button "Next Question" at bounding box center [749, 459] width 596 height 41
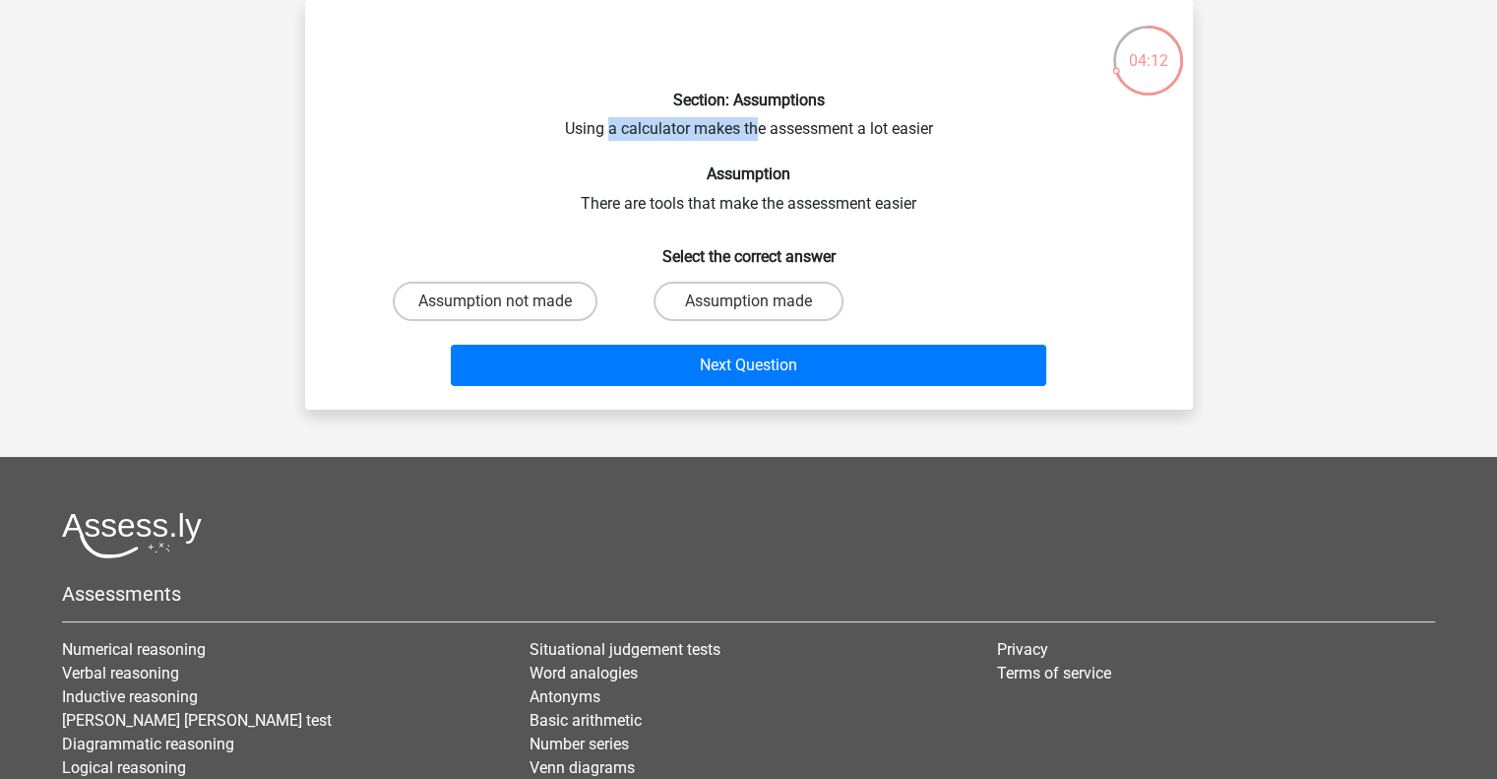
drag, startPoint x: 605, startPoint y: 131, endPoint x: 754, endPoint y: 137, distance: 149.8
click at [754, 137] on div "Section: Assumptions Using a calculator makes the assessment a lot easier Assum…" at bounding box center [749, 205] width 872 height 378
drag, startPoint x: 673, startPoint y: 200, endPoint x: 754, endPoint y: 206, distance: 80.9
click at [754, 206] on div "Section: Assumptions Using a calculator makes the assessment a lot easier Assum…" at bounding box center [749, 205] width 872 height 378
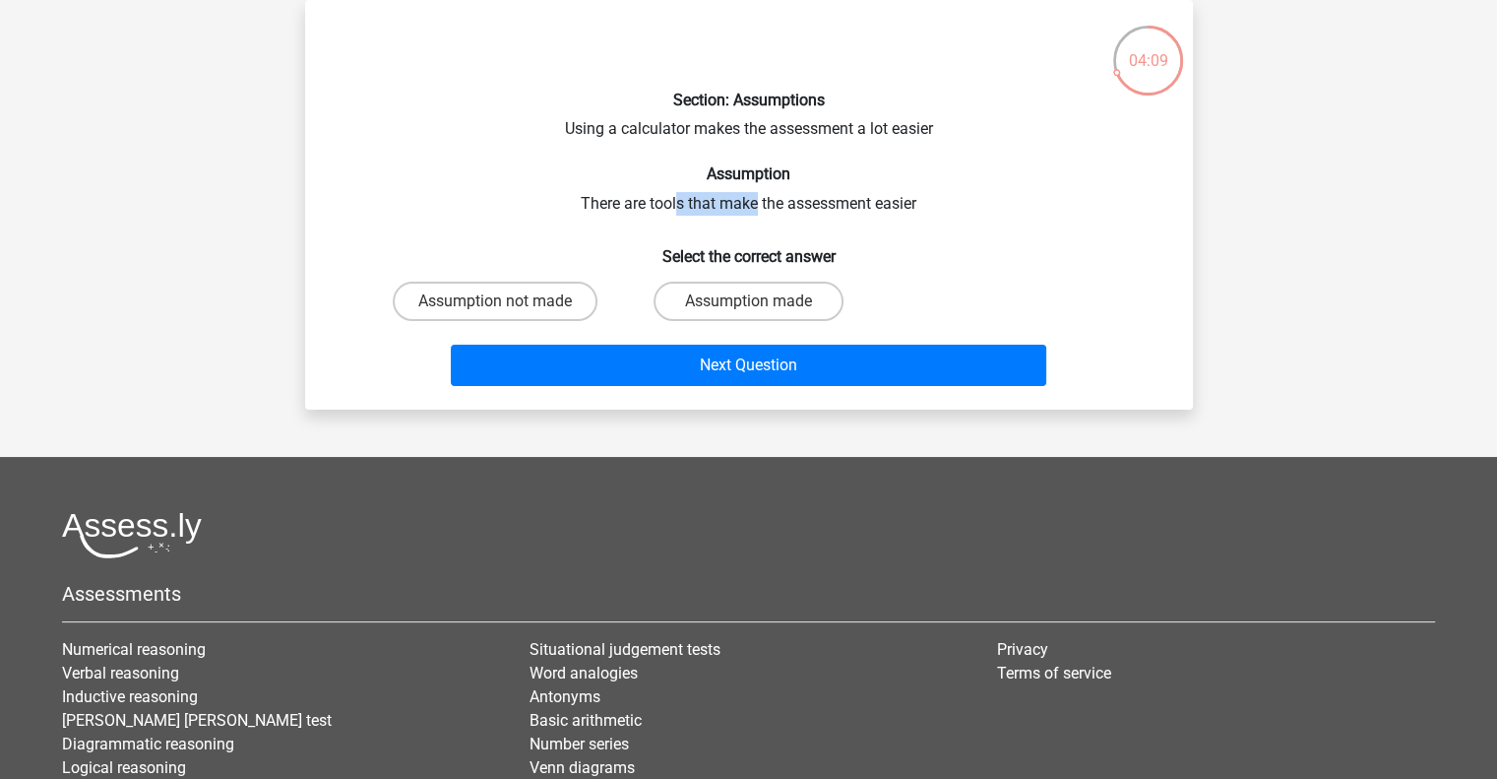
click at [754, 206] on div "Section: Assumptions Using a calculator makes the assessment a lot easier Assum…" at bounding box center [749, 205] width 872 height 378
drag, startPoint x: 759, startPoint y: 206, endPoint x: 804, endPoint y: 206, distance: 45.3
click at [804, 206] on div "Section: Assumptions Using a calculator makes the assessment a lot easier Assum…" at bounding box center [749, 205] width 872 height 378
click at [556, 305] on label "Assumption not made" at bounding box center [495, 301] width 205 height 39
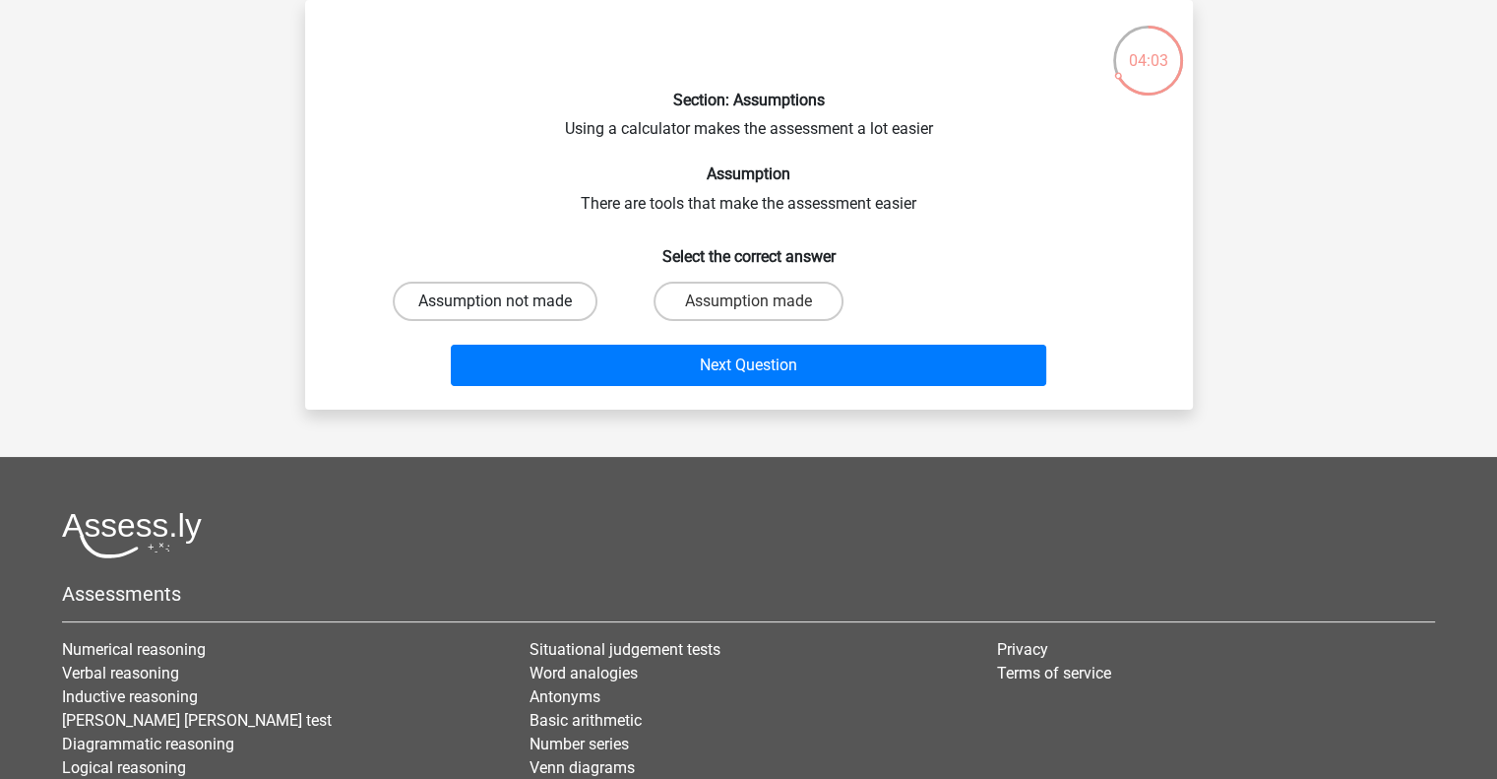
click at [508, 305] on input "Assumption not made" at bounding box center [501, 307] width 13 height 13
radio input "true"
click at [741, 310] on label "Assumption made" at bounding box center [749, 301] width 190 height 39
click at [748, 310] on input "Assumption made" at bounding box center [754, 307] width 13 height 13
radio input "true"
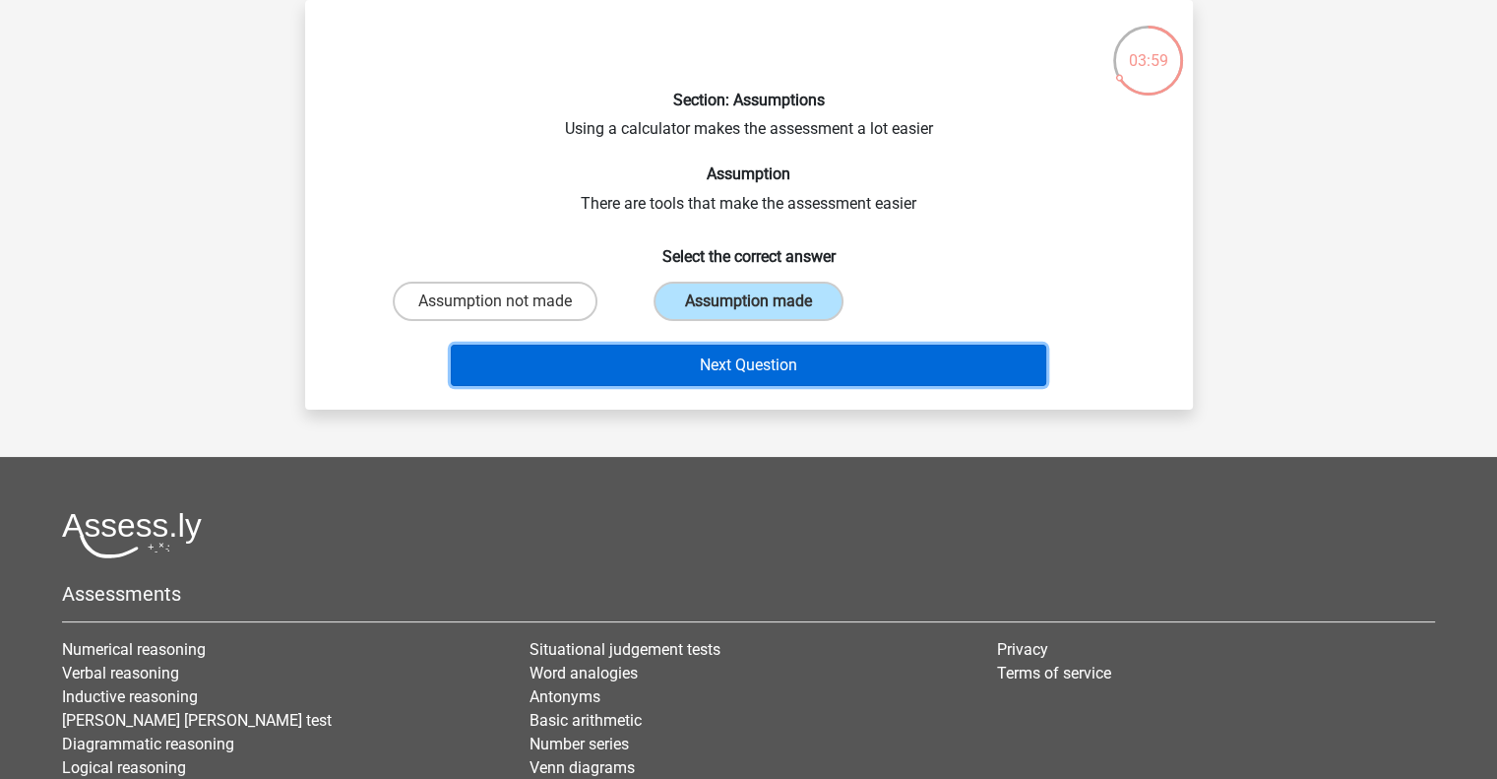
click at [755, 353] on button "Next Question" at bounding box center [749, 365] width 596 height 41
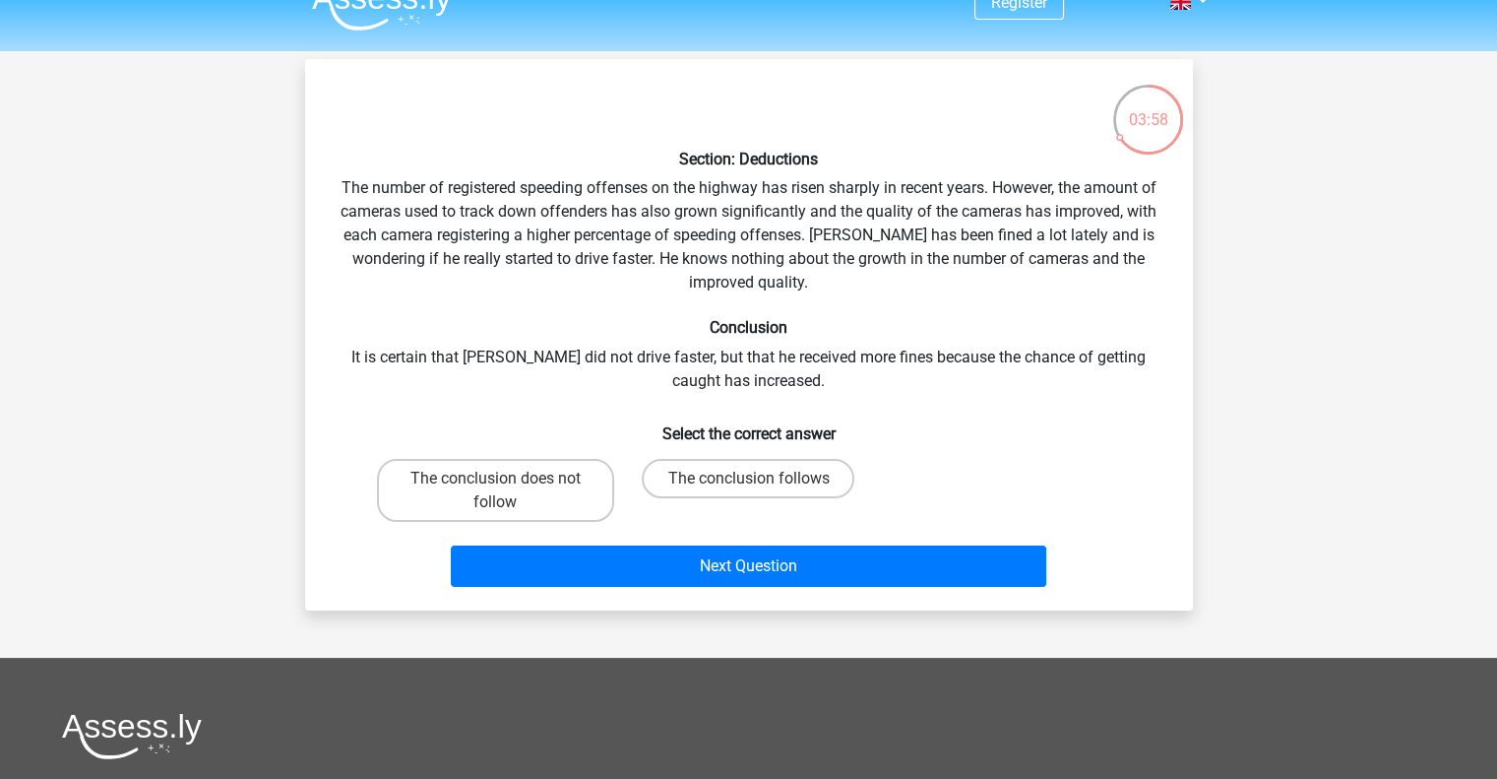
scroll to position [0, 0]
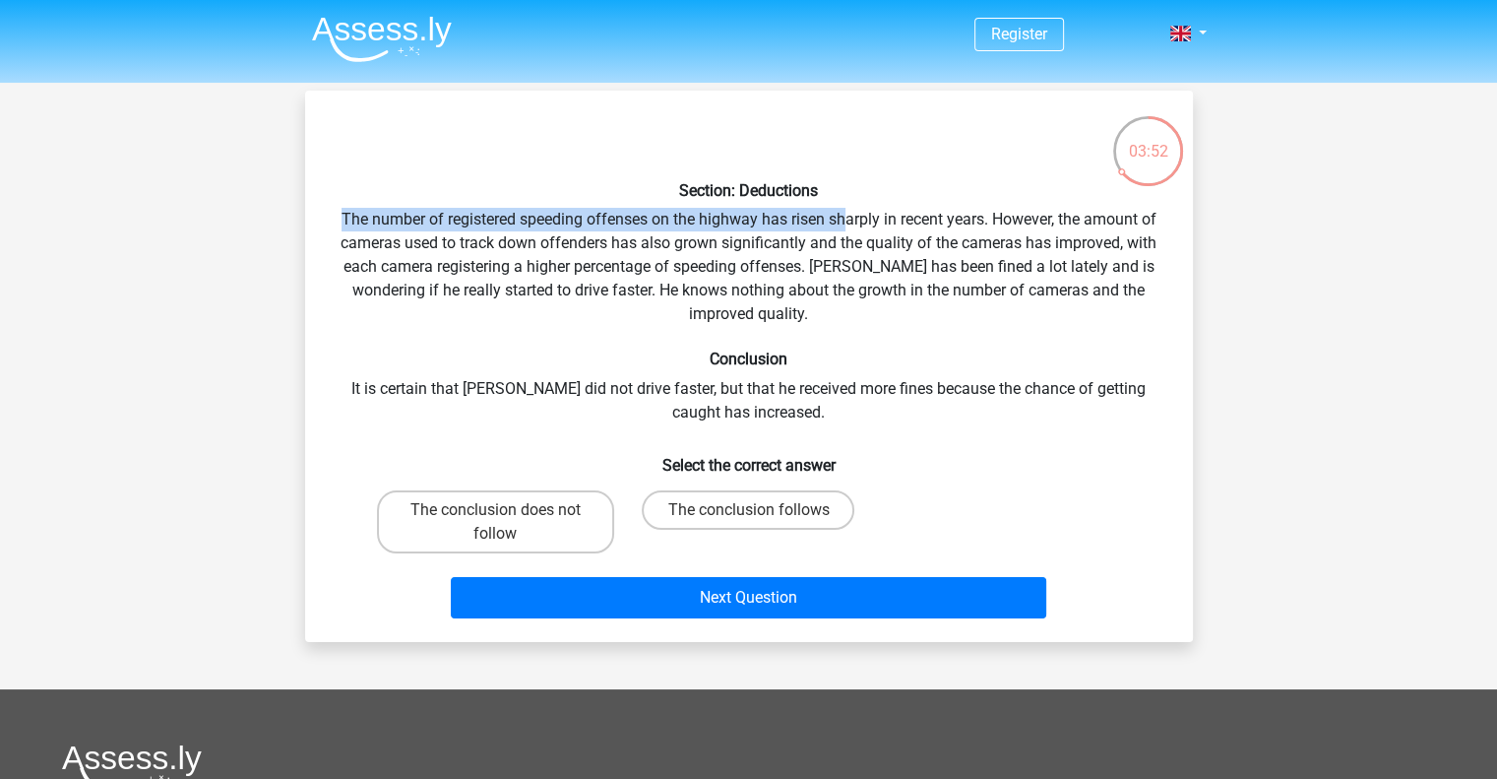
drag, startPoint x: 336, startPoint y: 219, endPoint x: 839, endPoint y: 231, distance: 503.3
click at [843, 224] on div "Section: Deductions The number of registered speeding offenses on the highway h…" at bounding box center [749, 366] width 872 height 520
click at [463, 534] on label "The conclusion does not follow" at bounding box center [495, 521] width 237 height 63
click at [495, 523] on input "The conclusion does not follow" at bounding box center [501, 516] width 13 height 13
radio input "true"
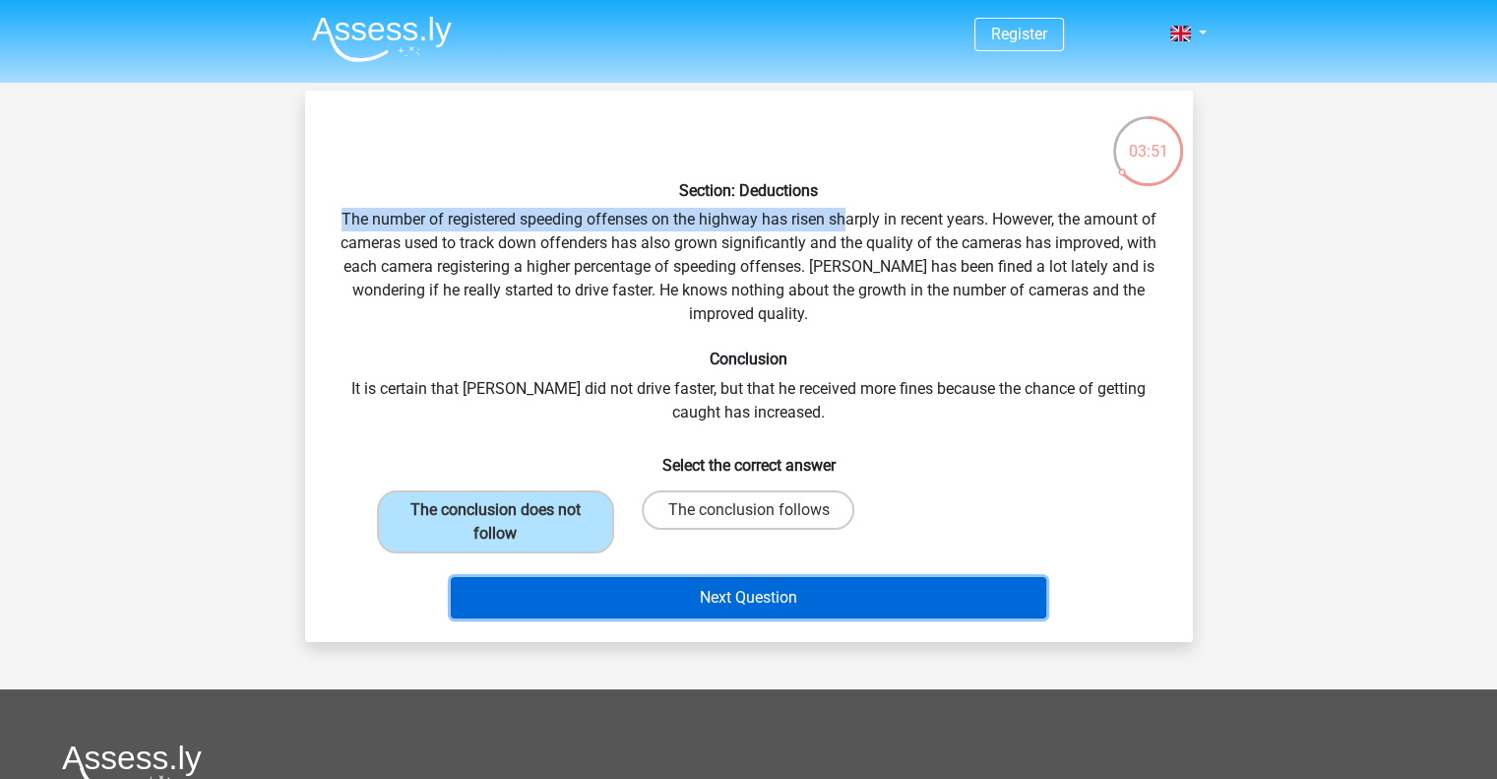
click at [662, 595] on button "Next Question" at bounding box center [749, 597] width 596 height 41
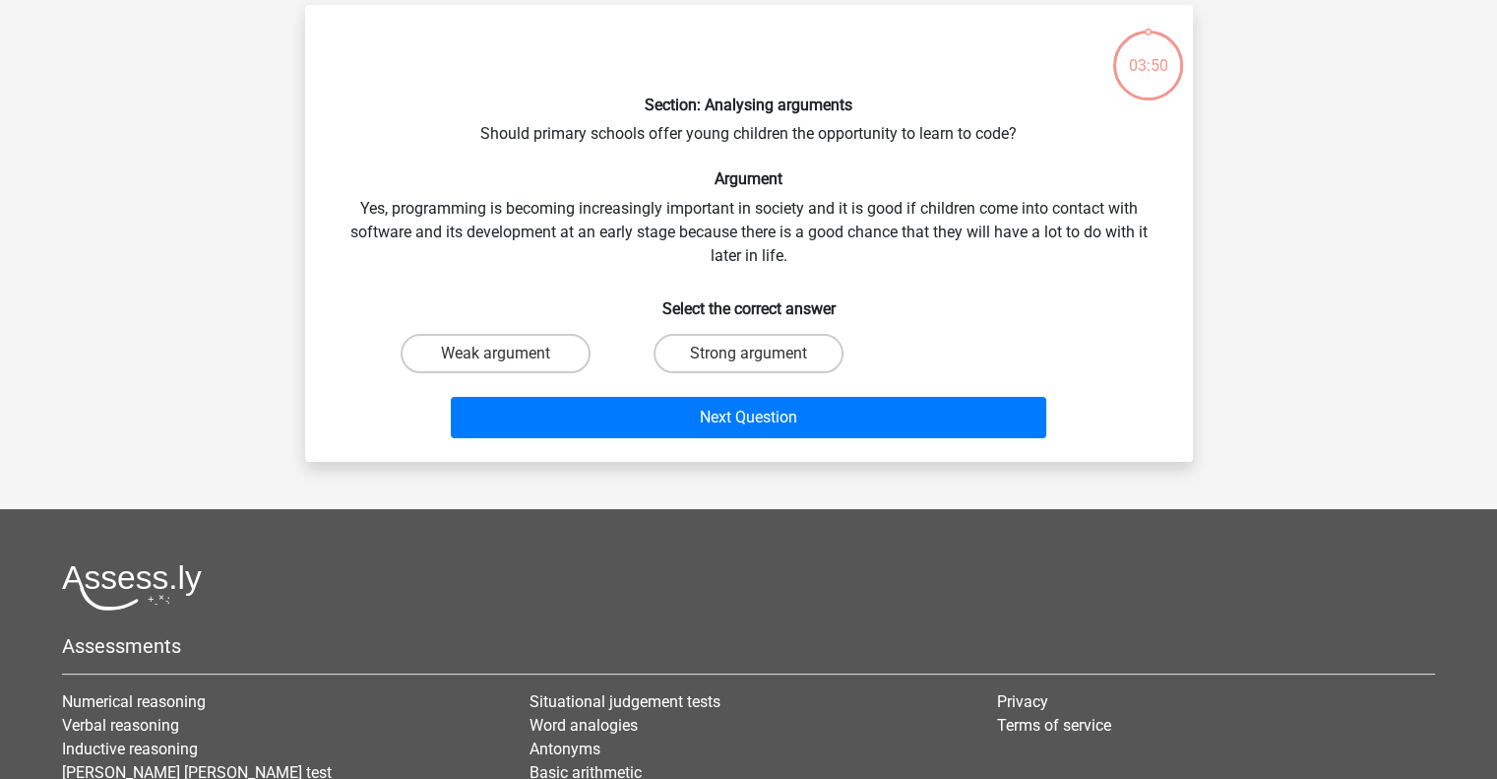
scroll to position [91, 0]
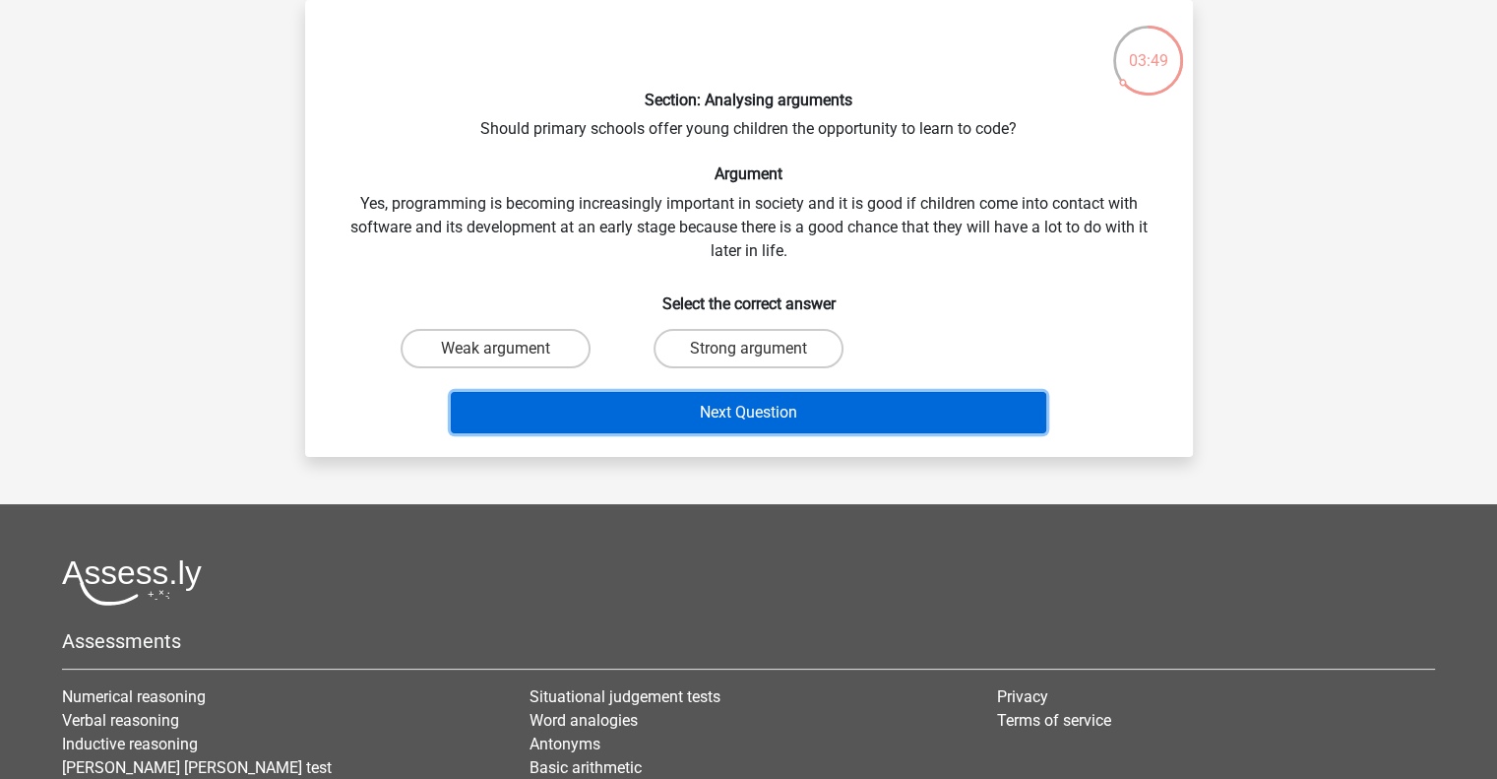
click at [733, 427] on button "Next Question" at bounding box center [749, 412] width 596 height 41
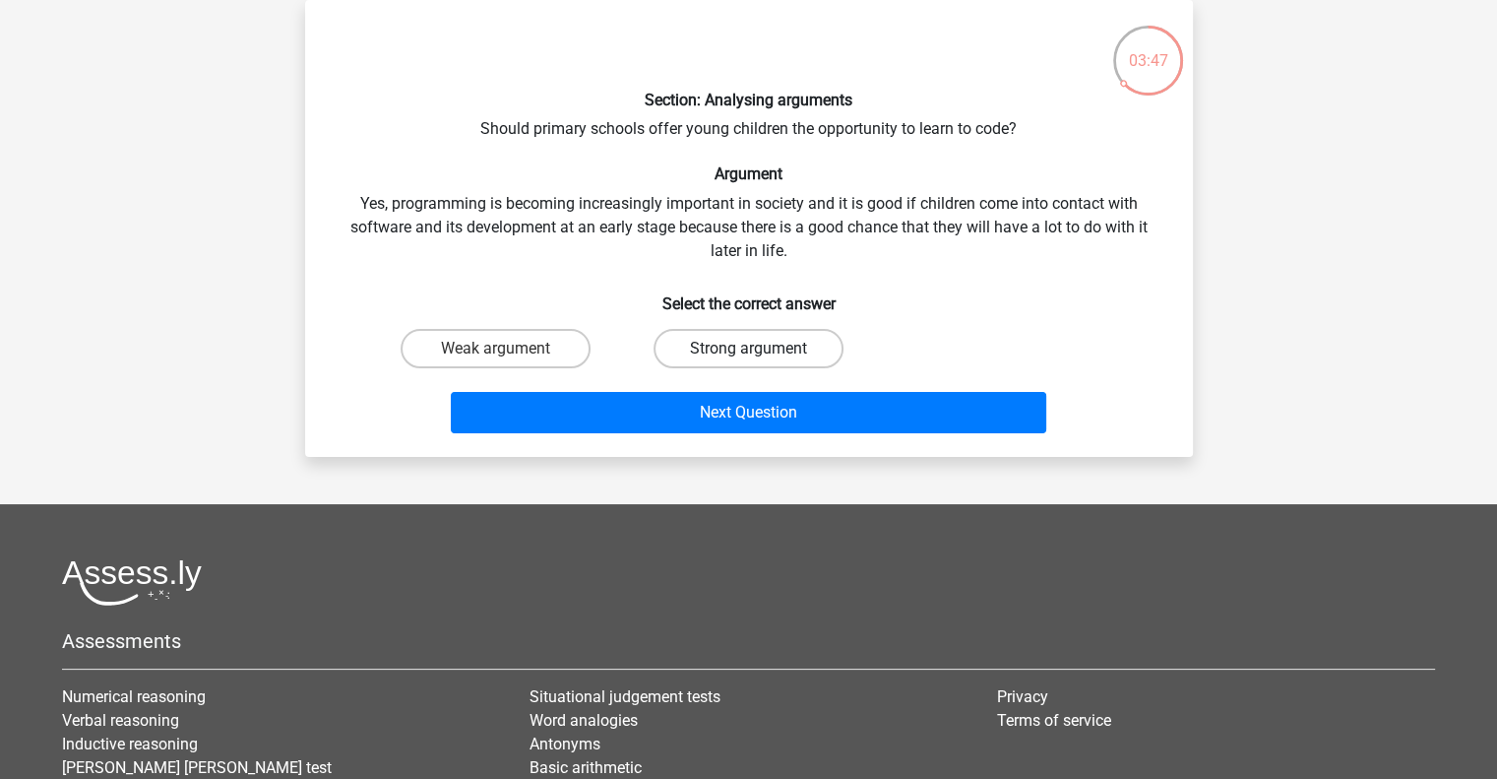
click at [740, 351] on label "Strong argument" at bounding box center [749, 348] width 190 height 39
click at [748, 351] on input "Strong argument" at bounding box center [754, 355] width 13 height 13
radio input "true"
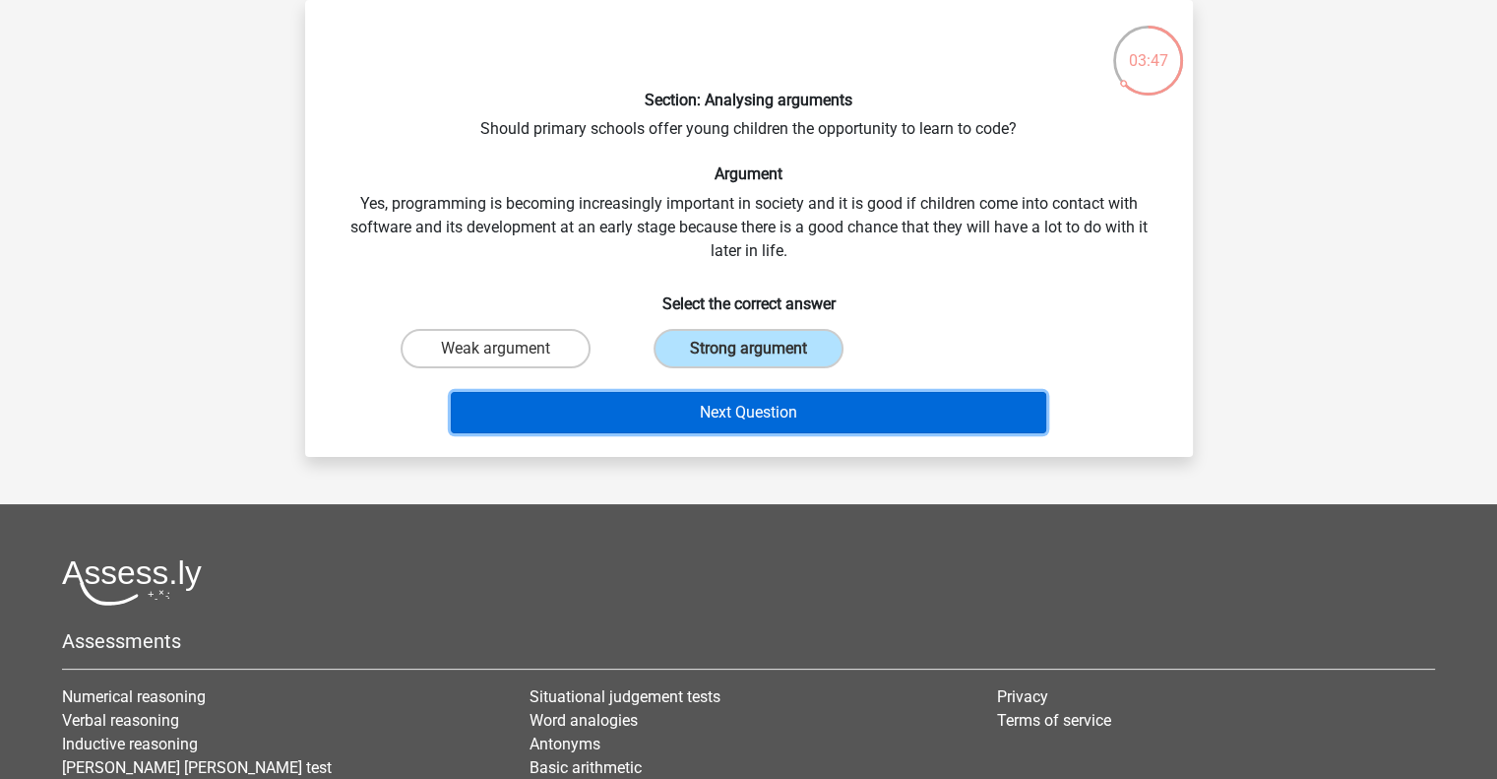
click at [736, 397] on button "Next Question" at bounding box center [749, 412] width 596 height 41
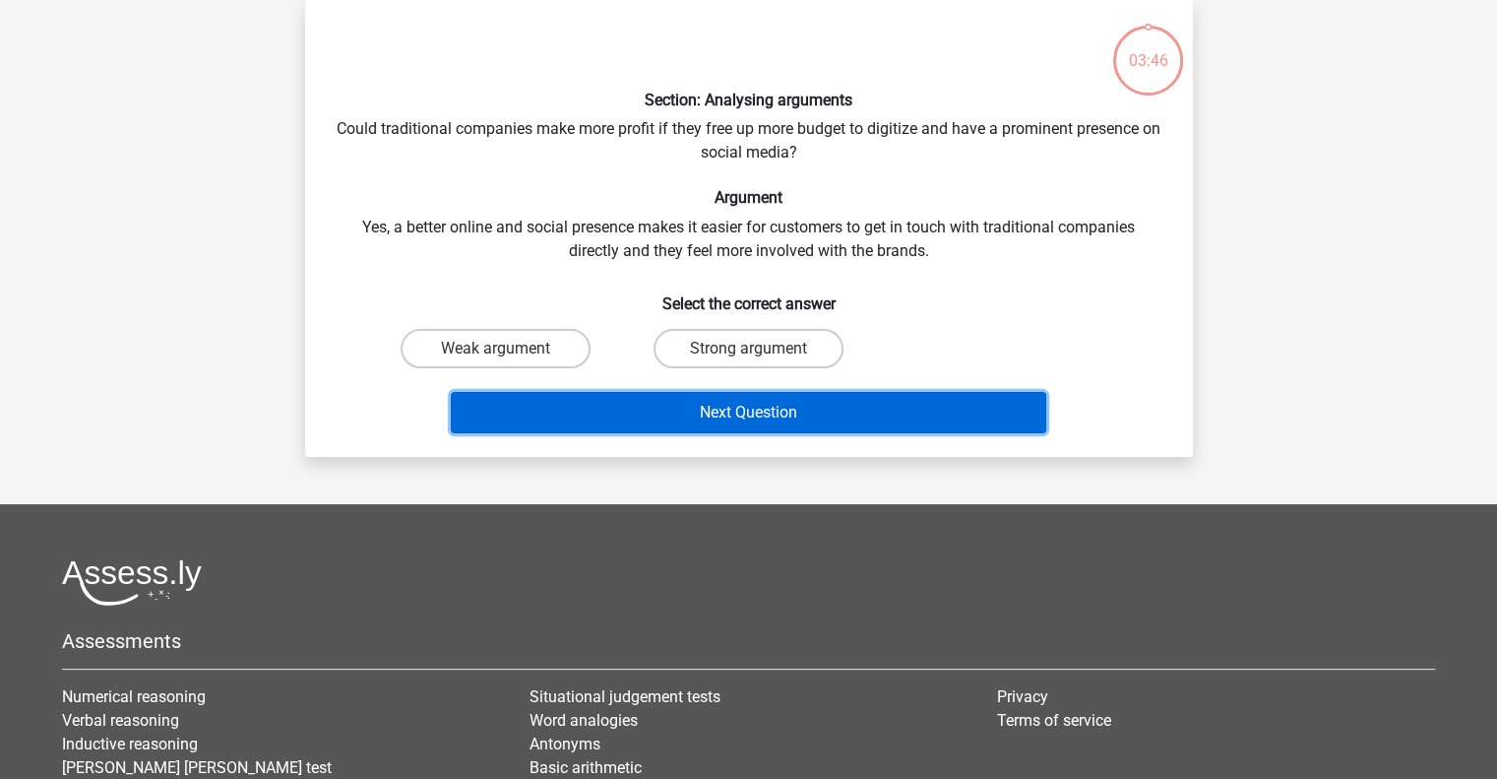
click at [776, 413] on button "Next Question" at bounding box center [749, 412] width 596 height 41
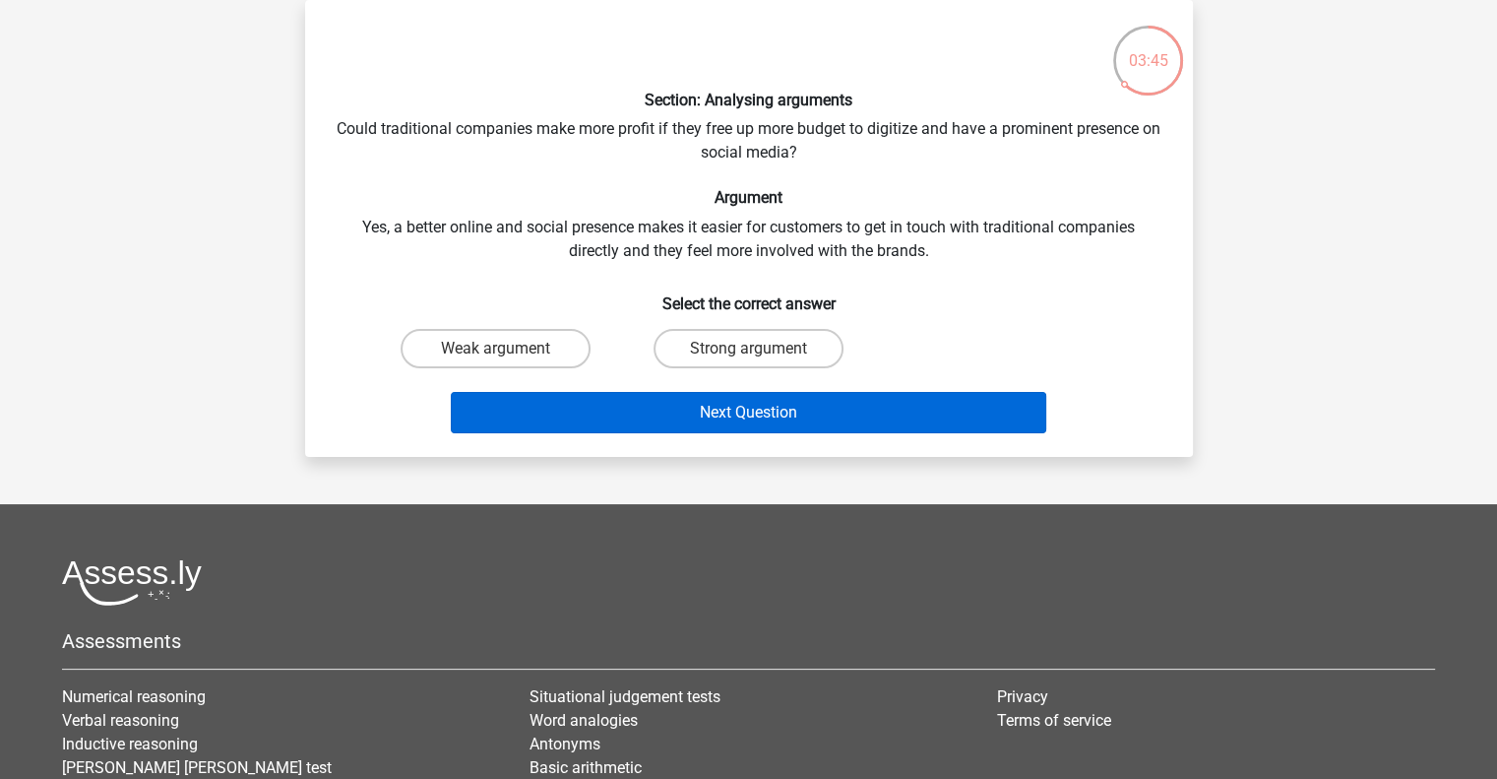
scroll to position [0, 0]
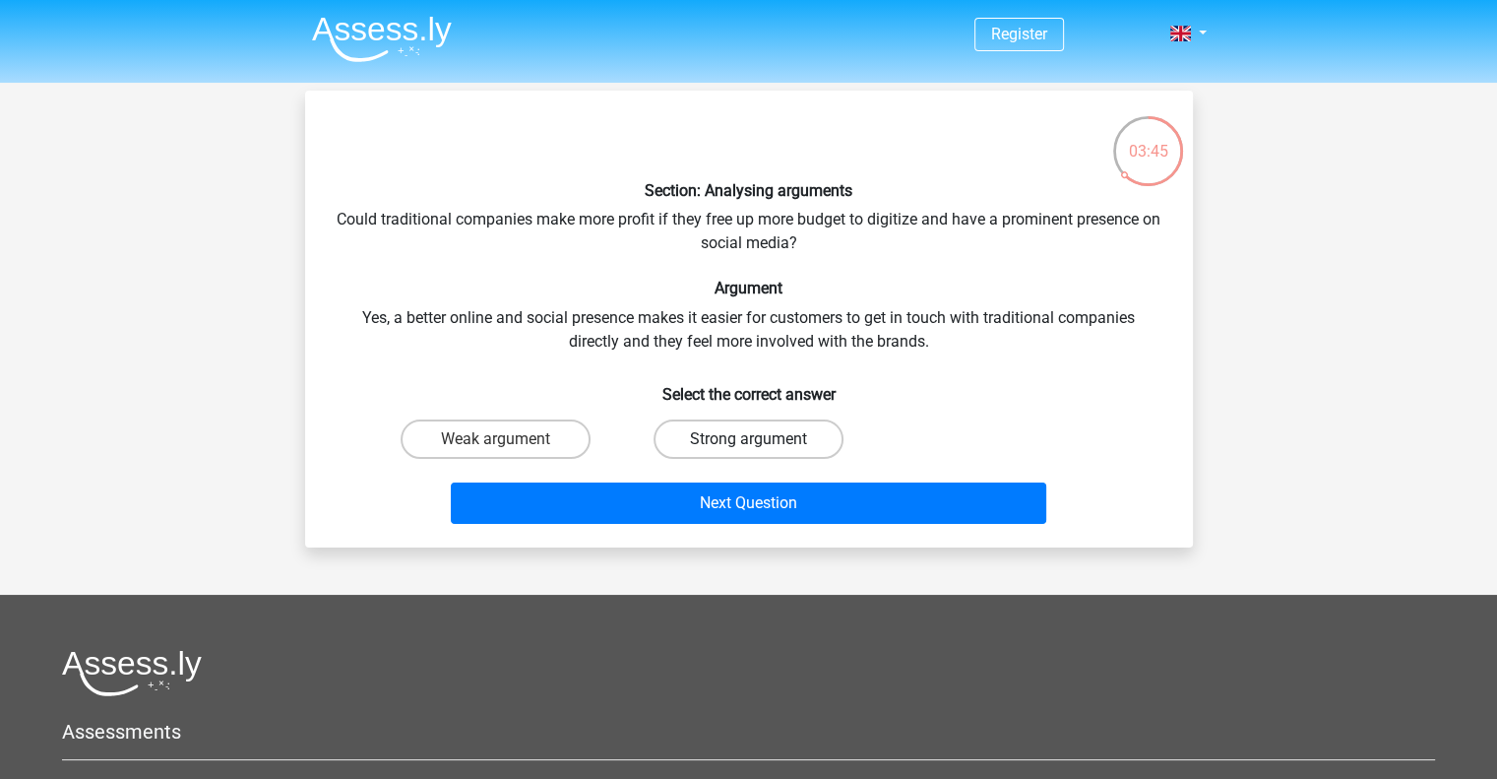
click at [768, 432] on label "Strong argument" at bounding box center [749, 438] width 190 height 39
click at [761, 439] on input "Strong argument" at bounding box center [754, 445] width 13 height 13
radio input "true"
click at [762, 474] on div "Next Question" at bounding box center [749, 499] width 825 height 65
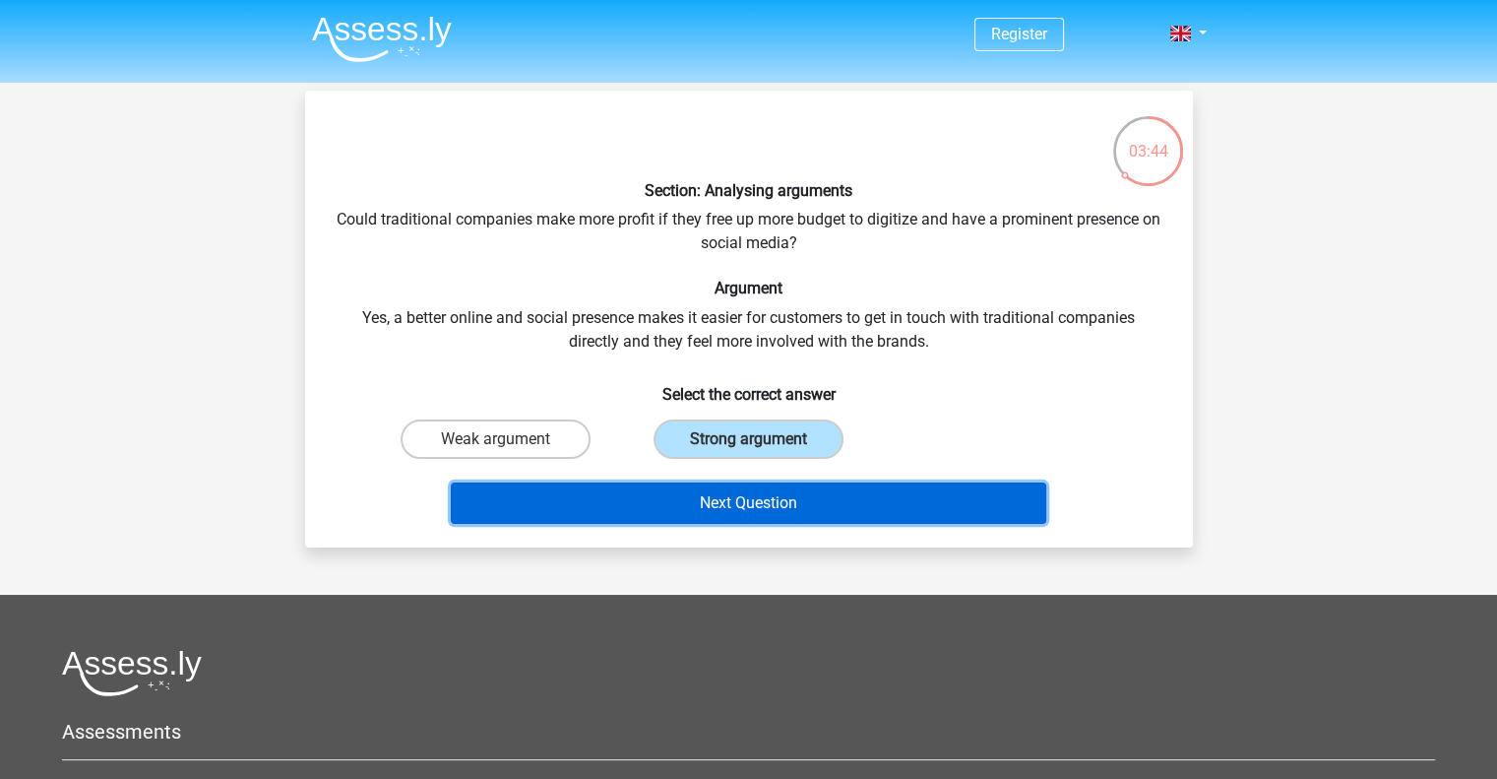
click at [786, 499] on button "Next Question" at bounding box center [749, 502] width 596 height 41
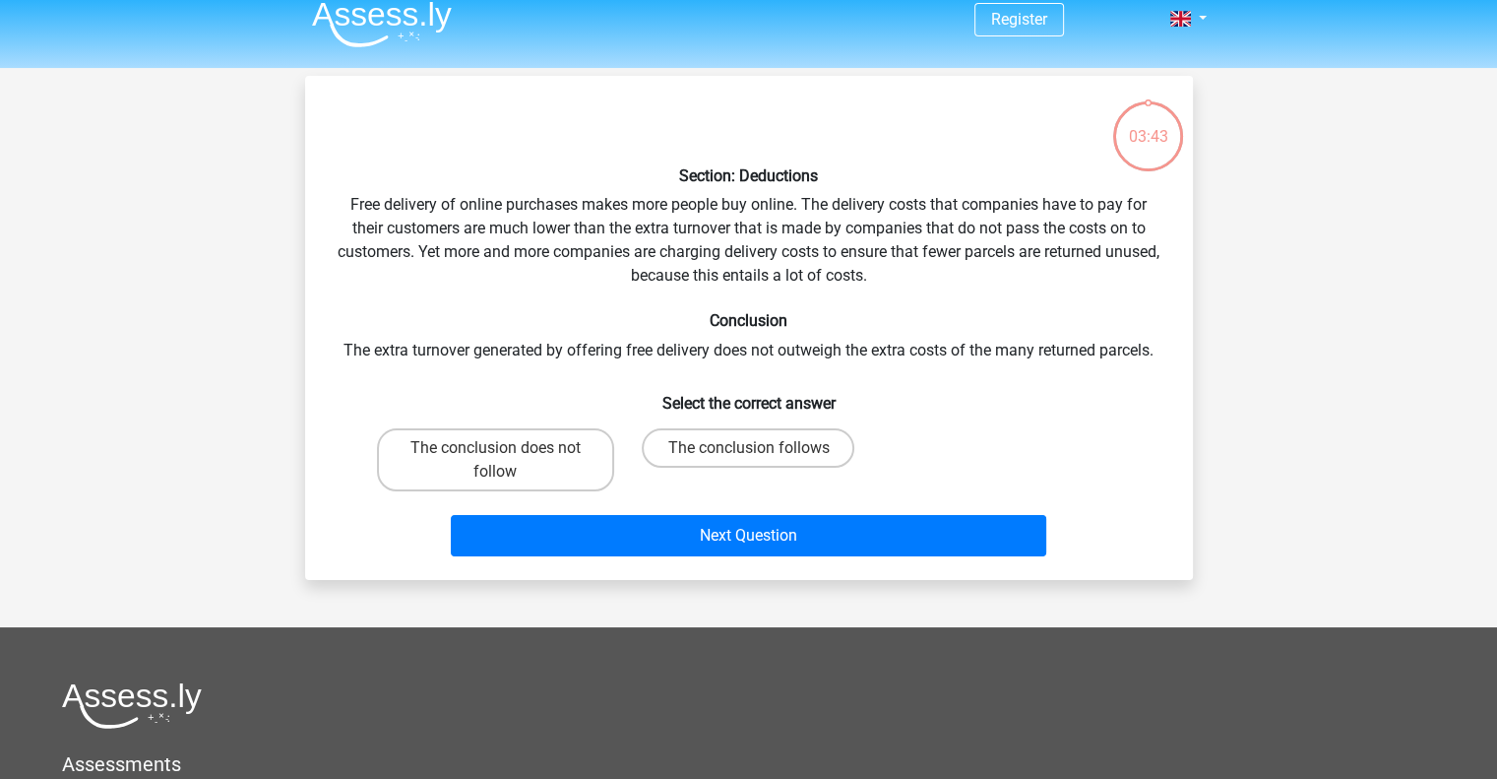
scroll to position [91, 0]
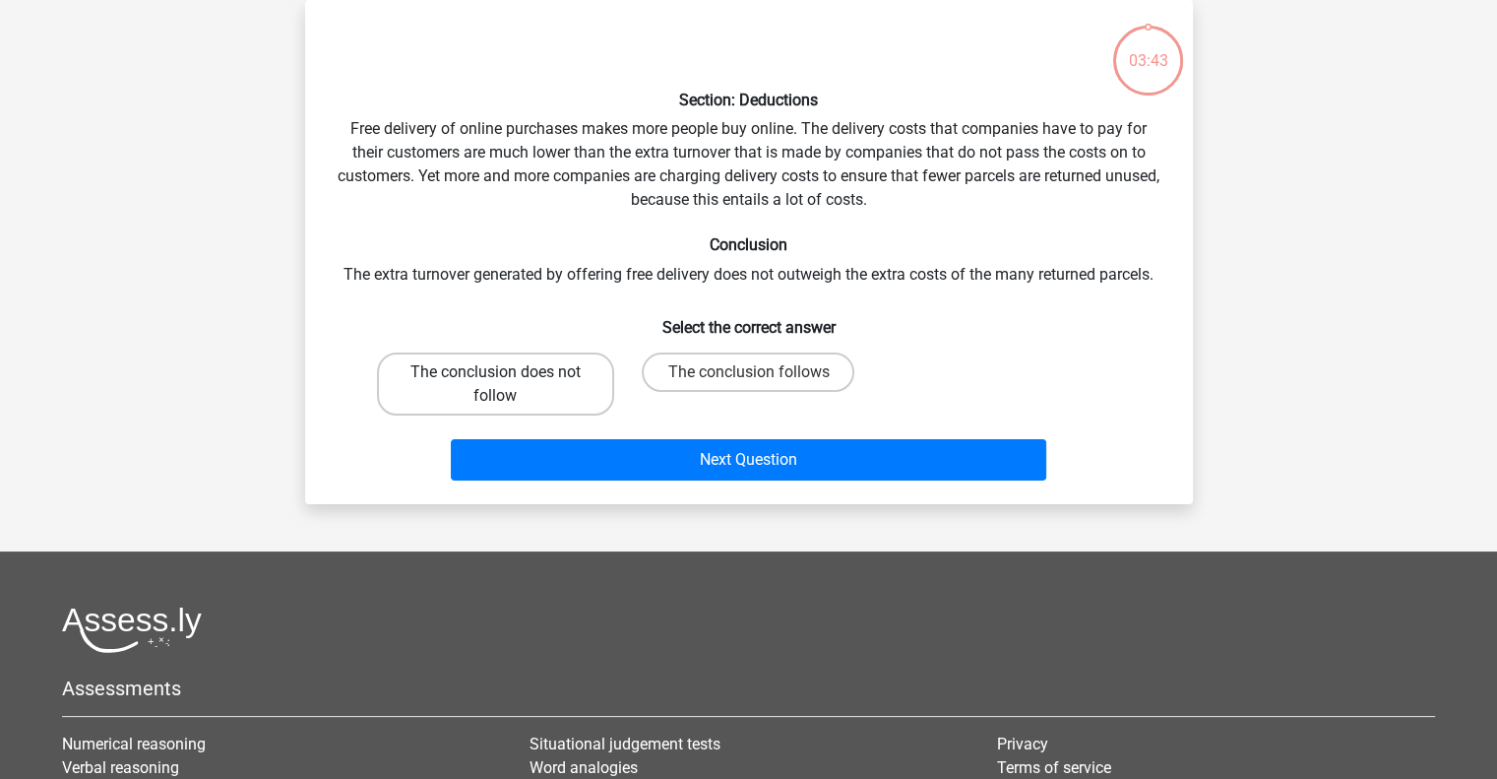
click at [571, 407] on label "The conclusion does not follow" at bounding box center [495, 383] width 237 height 63
click at [508, 385] on input "The conclusion does not follow" at bounding box center [501, 378] width 13 height 13
radio input "true"
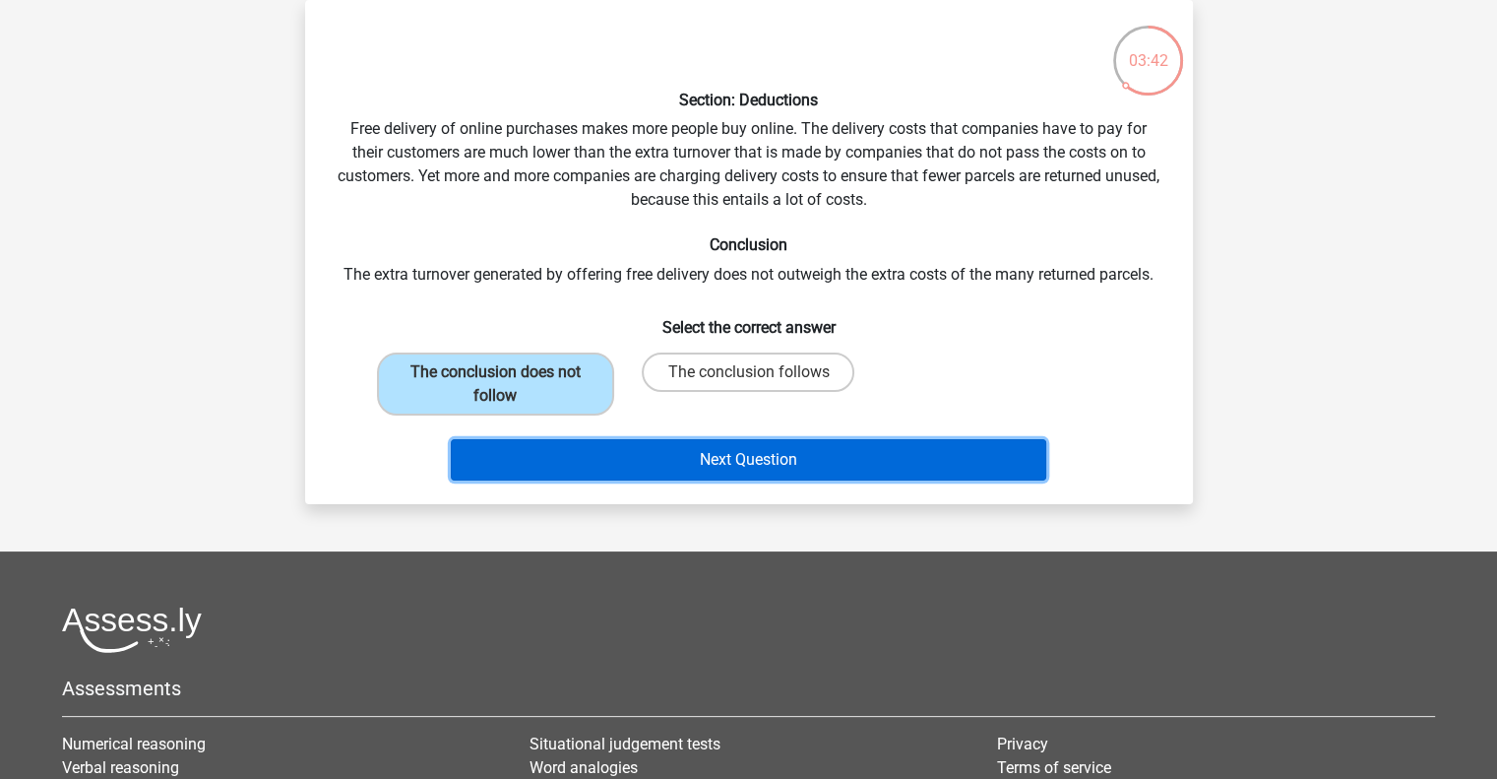
click at [668, 460] on button "Next Question" at bounding box center [749, 459] width 596 height 41
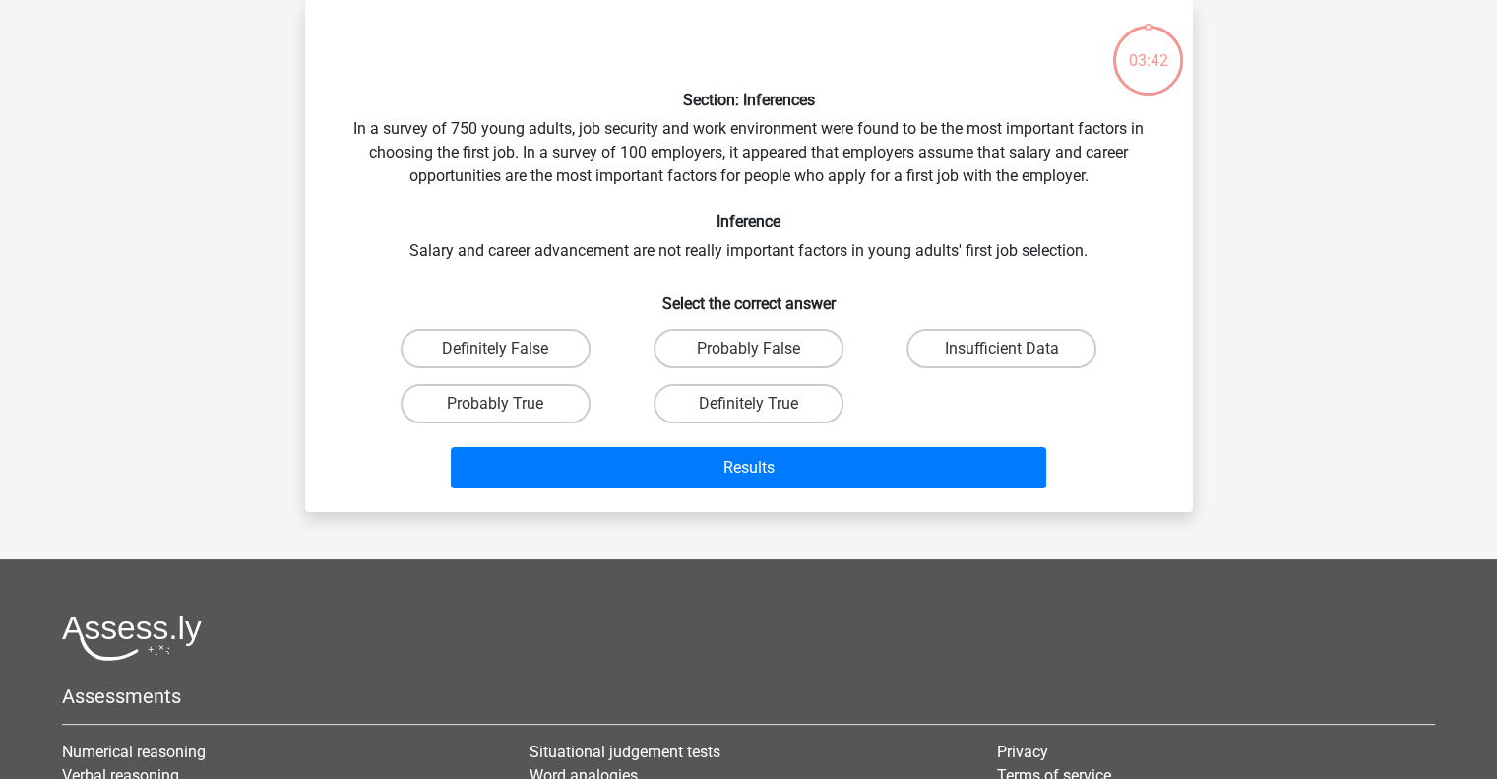
drag, startPoint x: 729, startPoint y: 399, endPoint x: 740, endPoint y: 432, distance: 35.5
click at [730, 399] on label "Definitely True" at bounding box center [749, 403] width 190 height 39
click at [748, 404] on input "Definitely True" at bounding box center [754, 410] width 13 height 13
radio input "true"
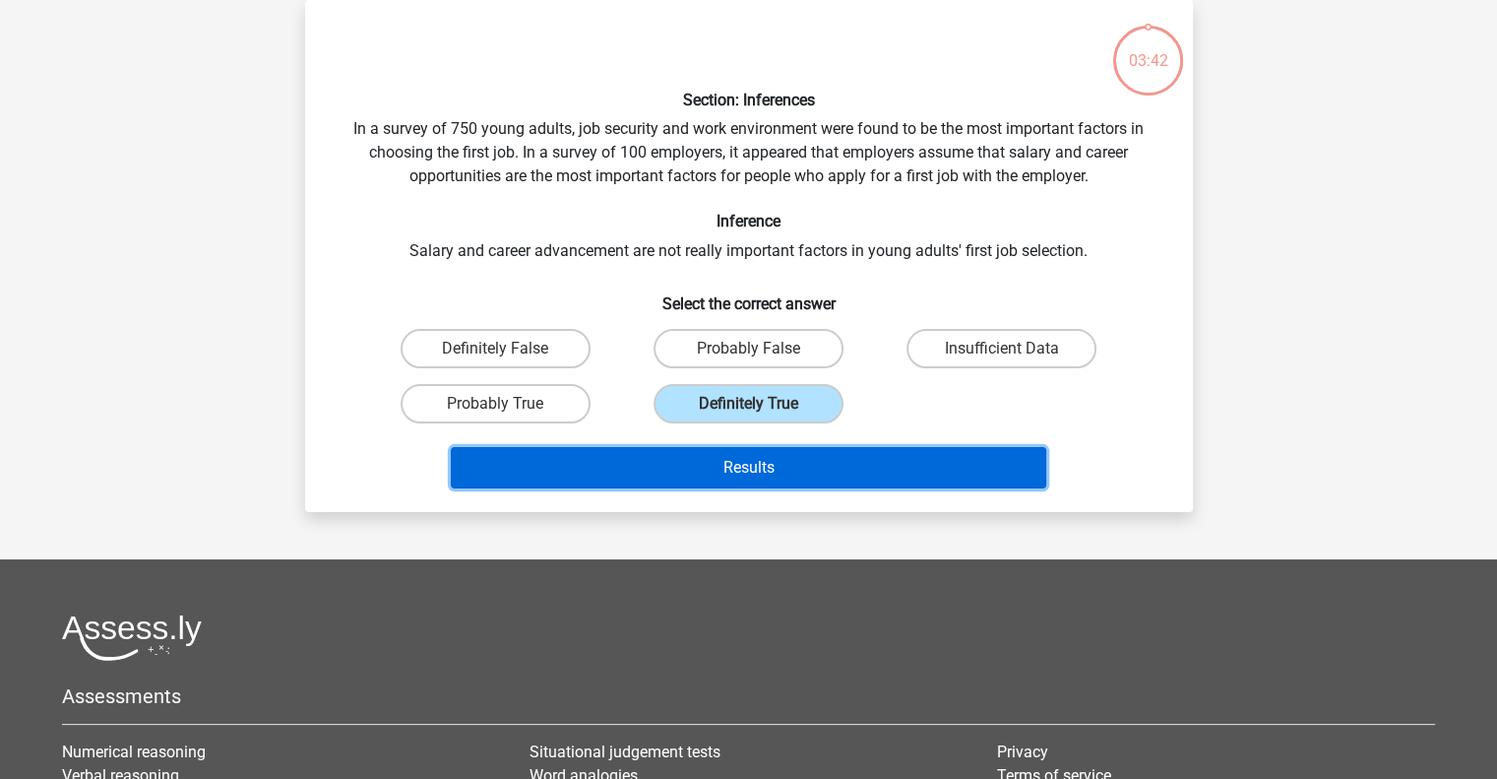
click at [748, 452] on button "Results" at bounding box center [749, 467] width 596 height 41
